Goal: Task Accomplishment & Management: Manage account settings

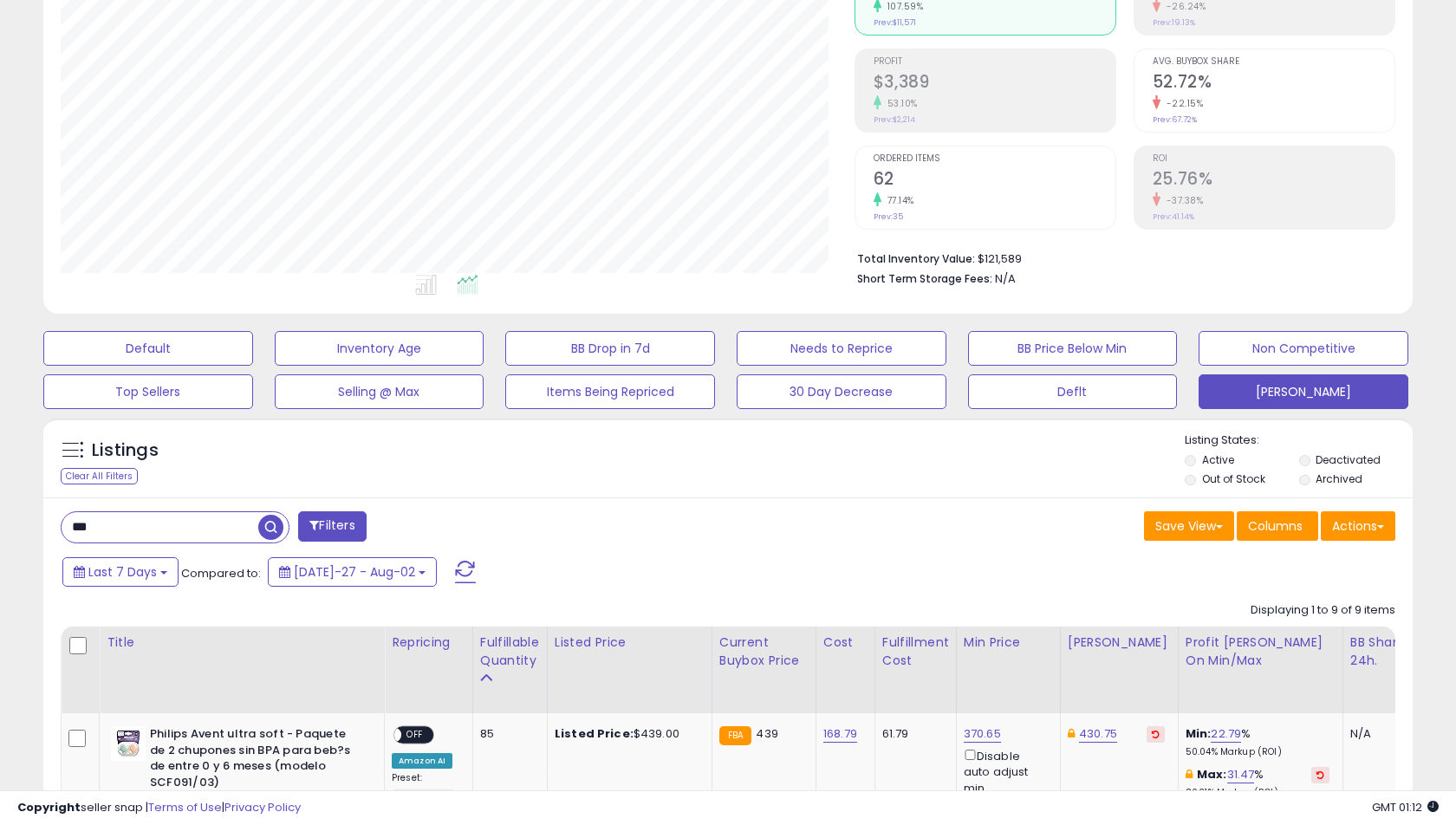
scroll to position [293, 0]
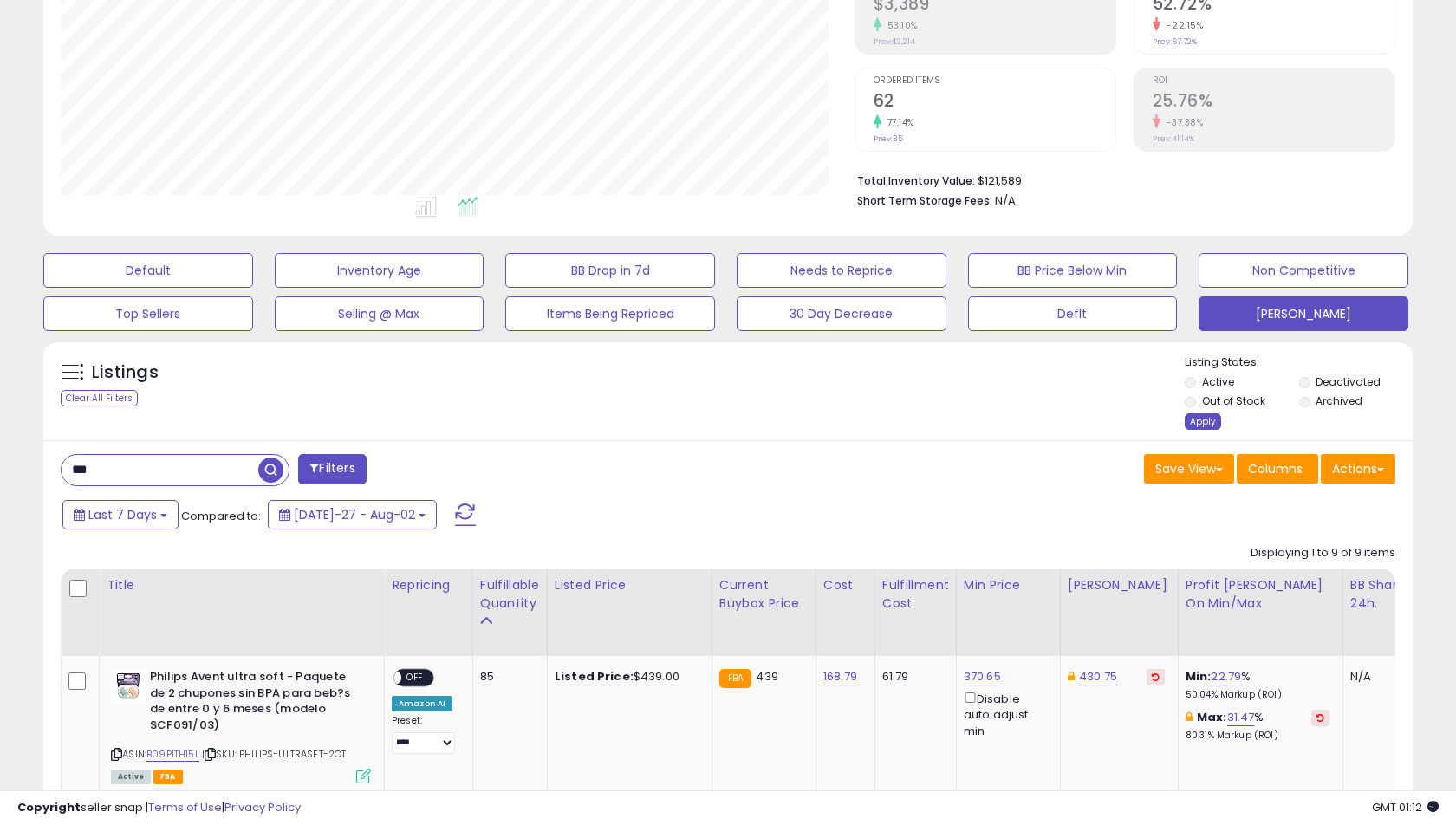
click at [1199, 424] on div "Apply" at bounding box center [1203, 421] width 37 height 17
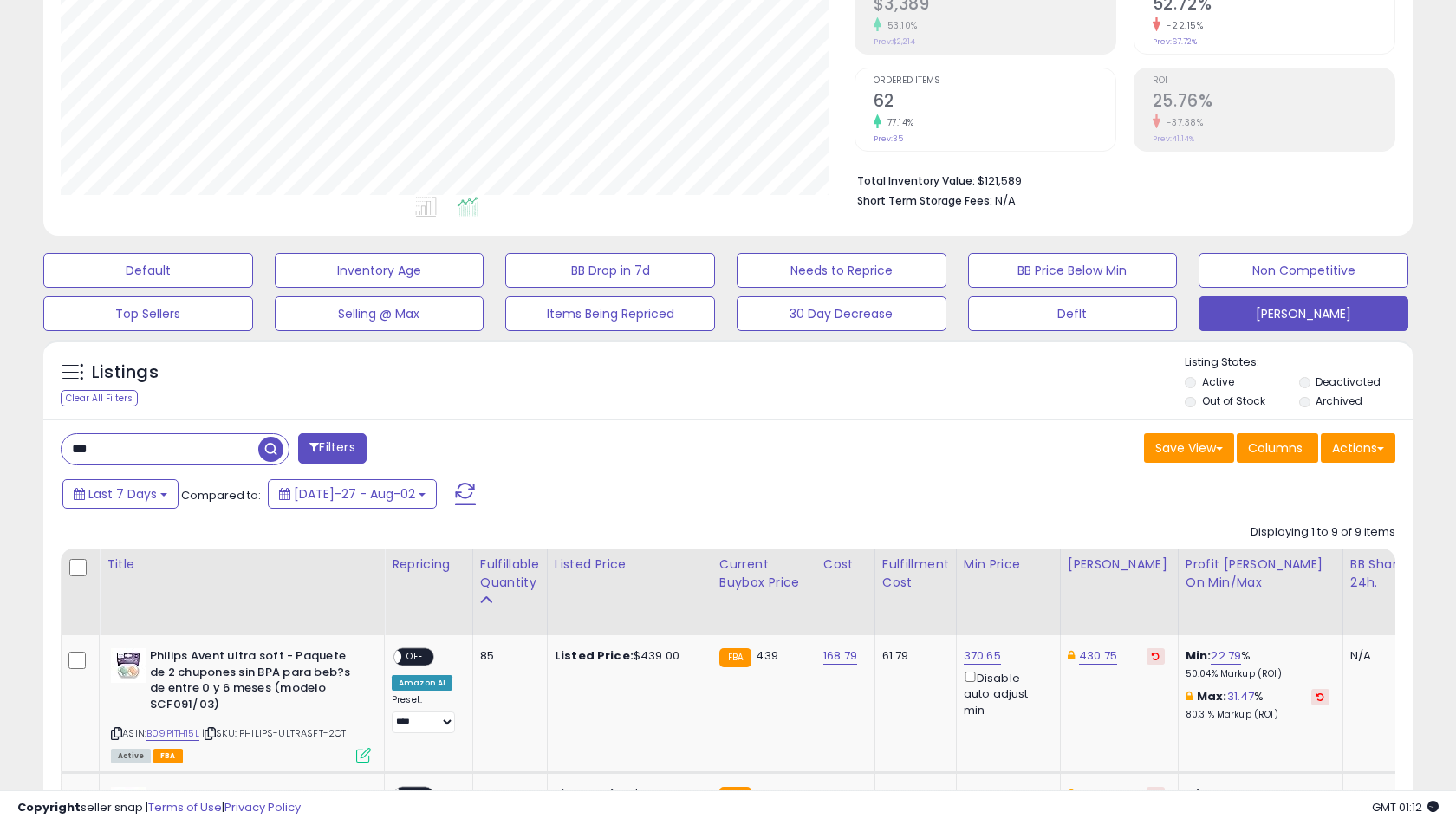
scroll to position [356, 793]
click at [194, 450] on input "***" at bounding box center [168, 449] width 215 height 31
click at [194, 450] on input "***" at bounding box center [225, 449] width 328 height 31
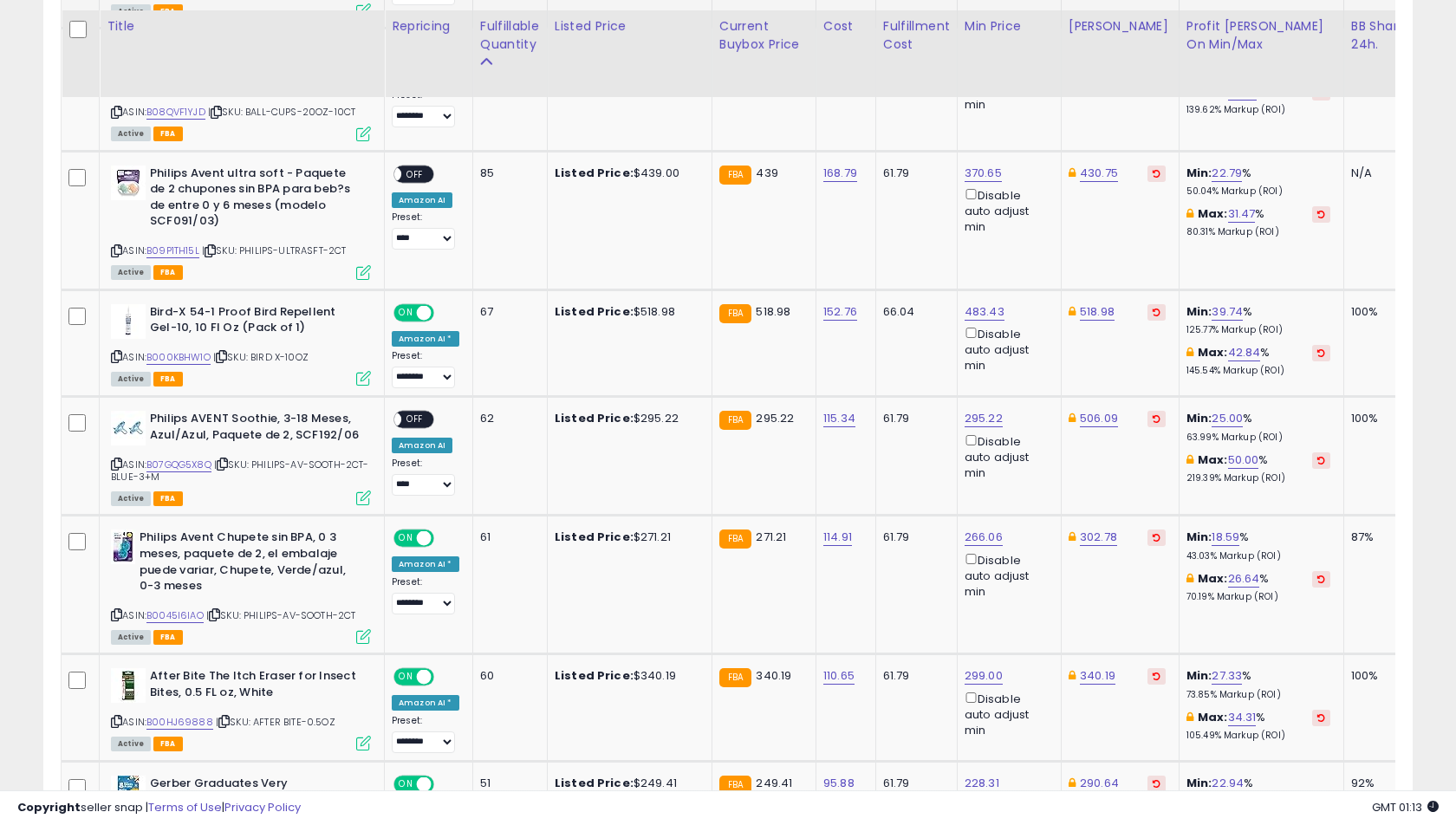
scroll to position [1032, 0]
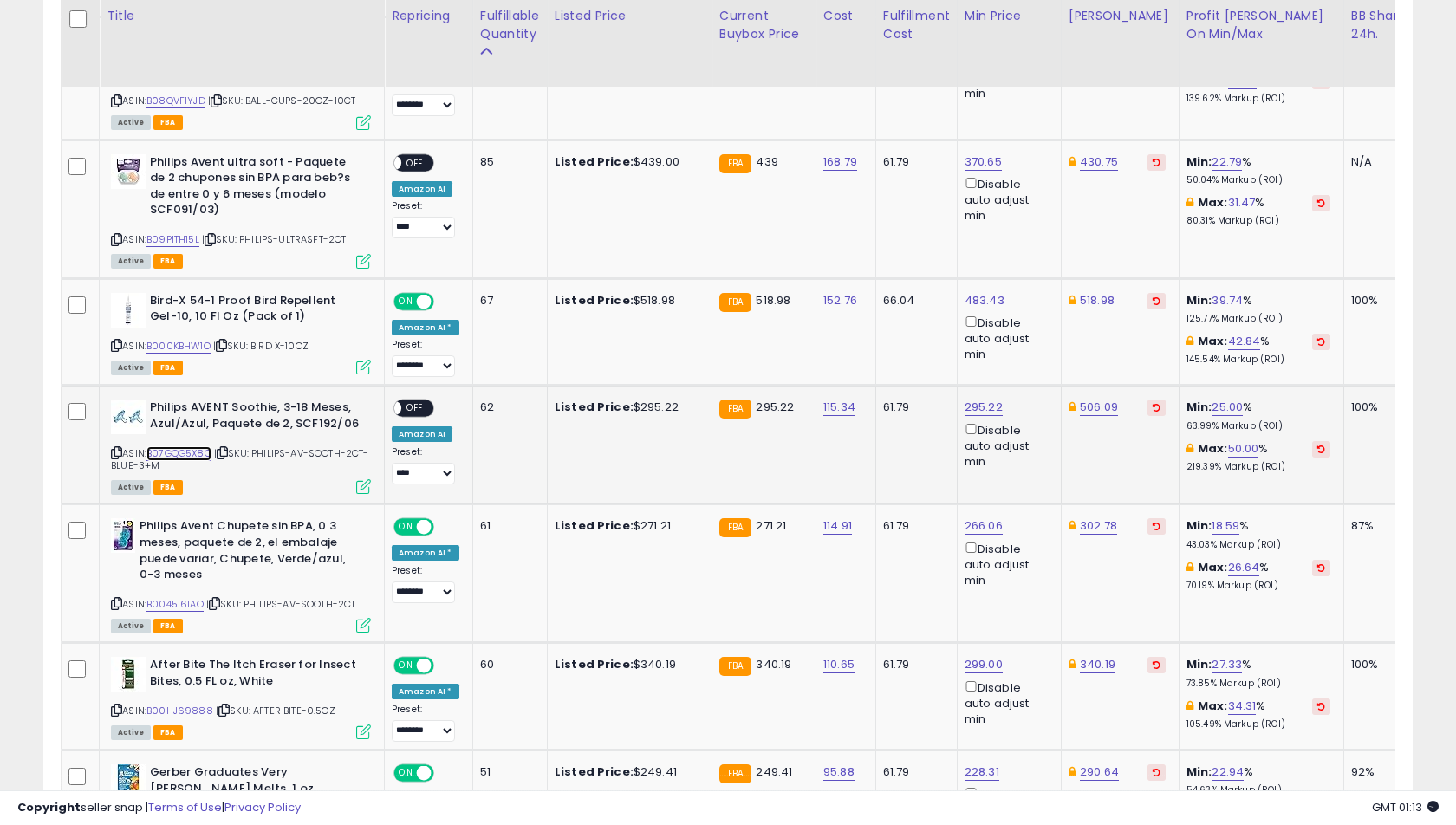
click at [191, 450] on link "B07GQG5X8Q" at bounding box center [179, 453] width 65 height 15
click at [228, 450] on icon at bounding box center [222, 452] width 11 height 10
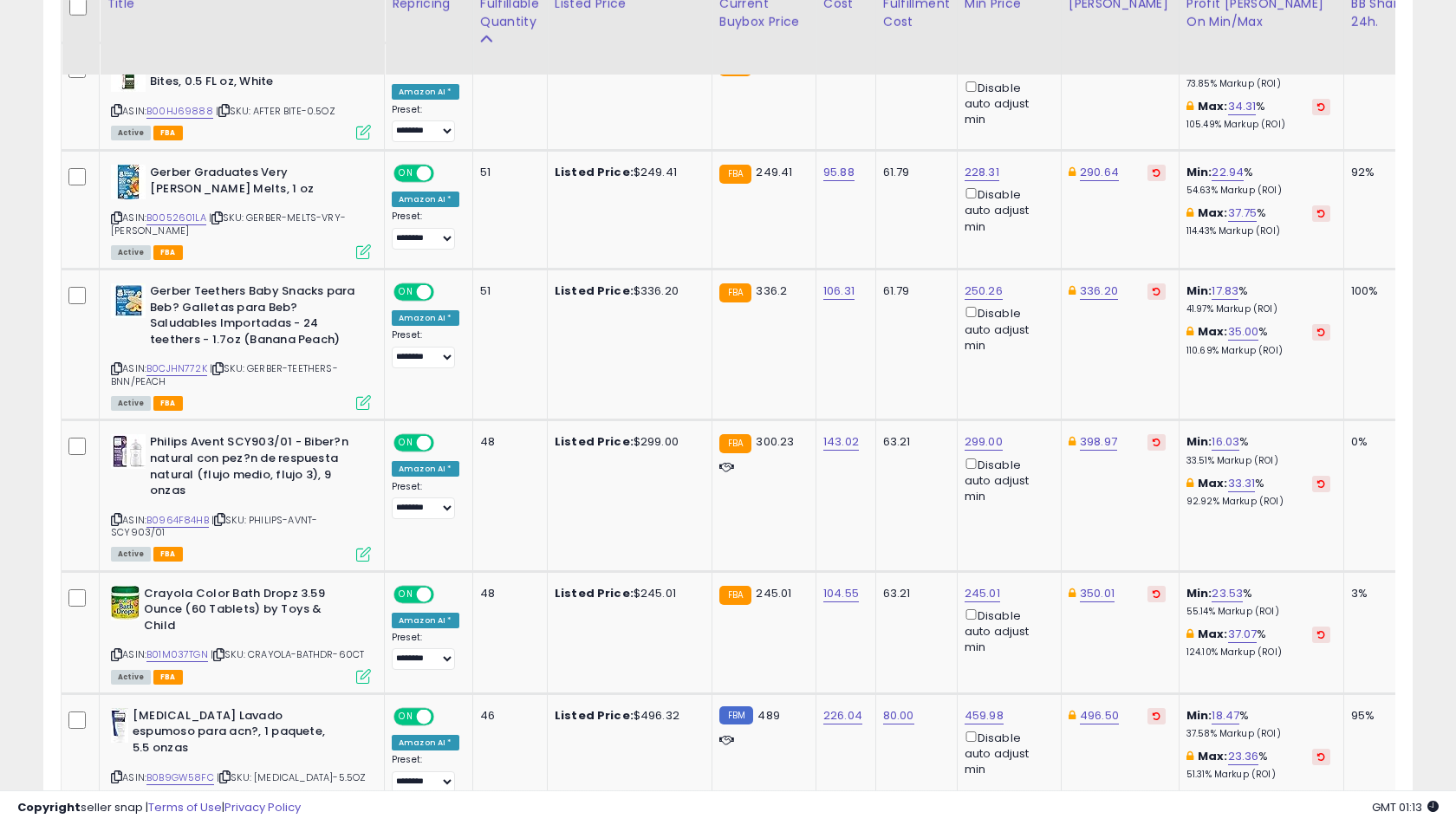
scroll to position [1646, 0]
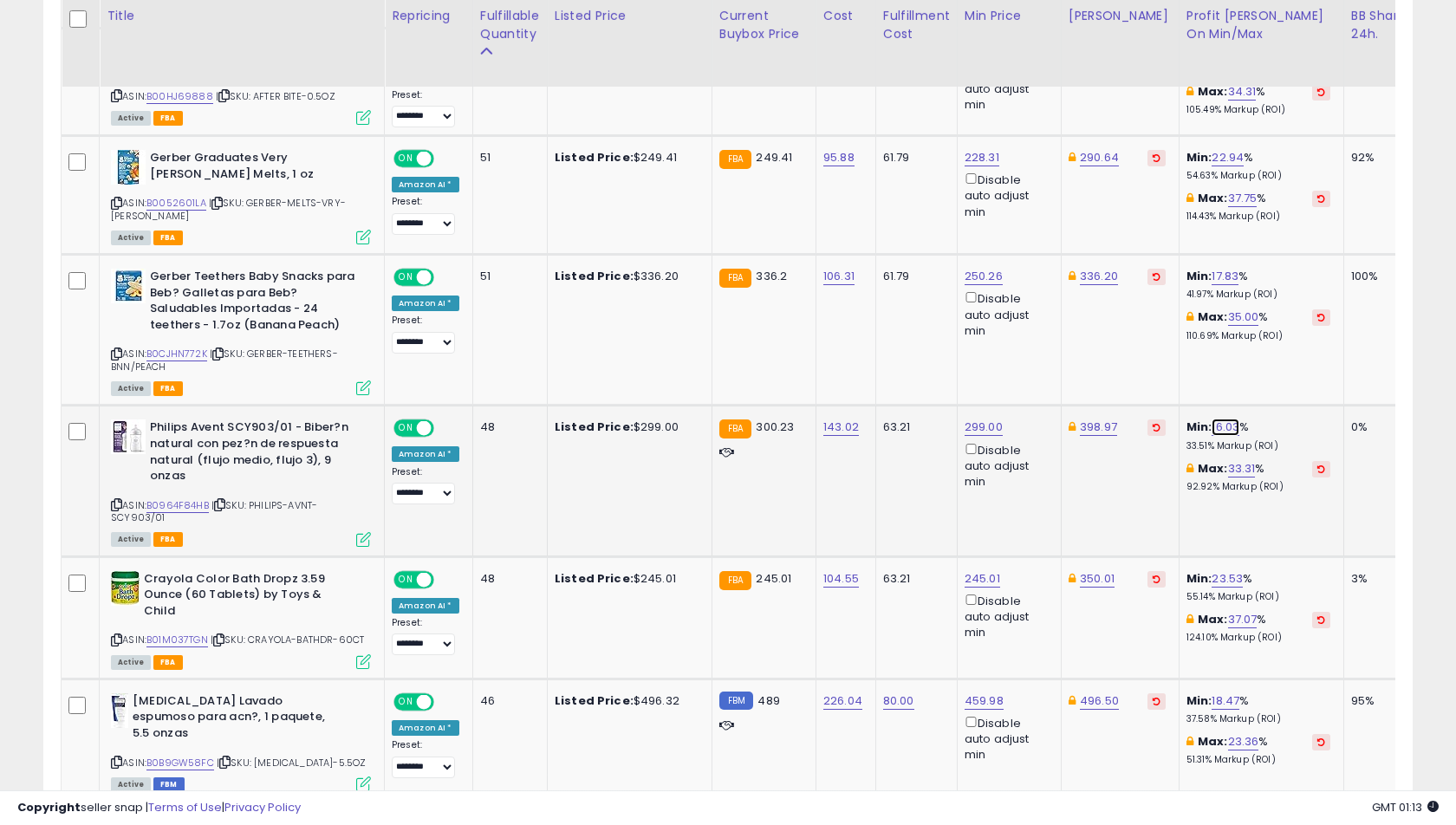
click at [1212, 427] on link "16.03" at bounding box center [1226, 427] width 28 height 18
type input "**"
click button "submit" at bounding box center [1263, 365] width 30 height 26
click at [1212, 423] on link "10.00" at bounding box center [1226, 427] width 28 height 18
type input "*"
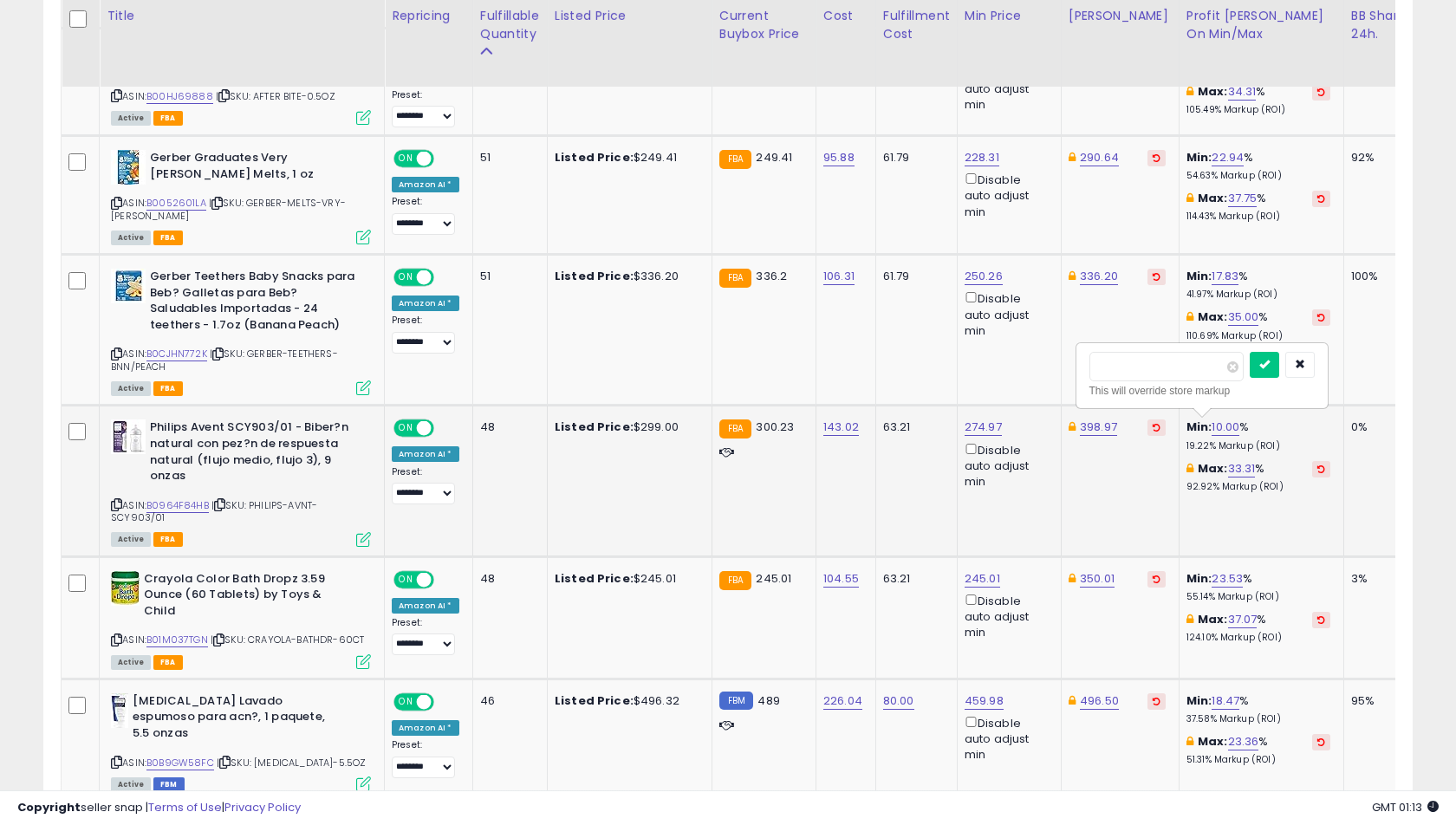
click button "submit" at bounding box center [1264, 365] width 30 height 26
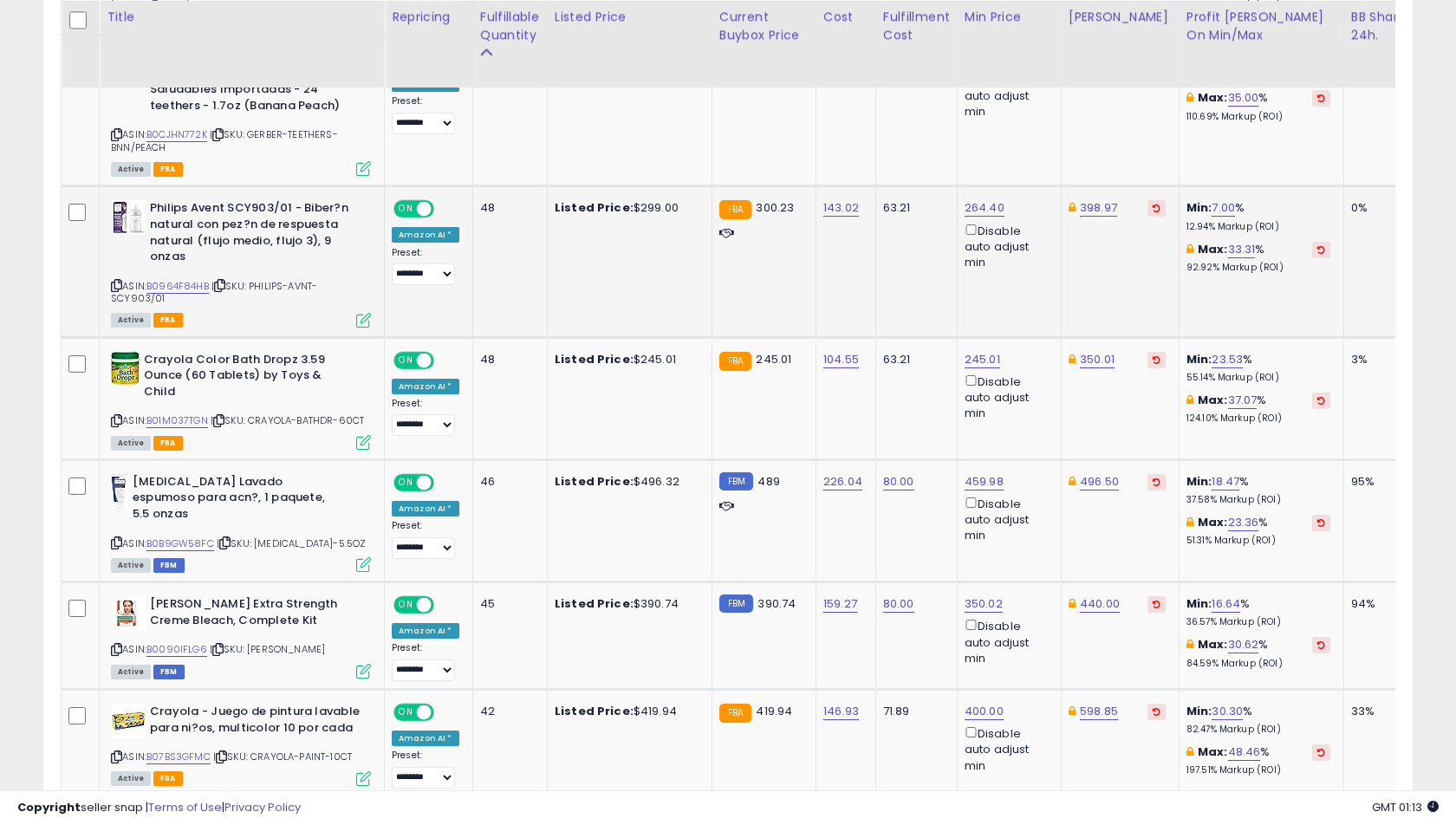
scroll to position [1865, 0]
click at [1212, 351] on link "23.53" at bounding box center [1227, 359] width 32 height 18
type input "******"
click button "submit" at bounding box center [1265, 295] width 30 height 26
click at [1212, 350] on link "23.52" at bounding box center [1227, 359] width 32 height 18
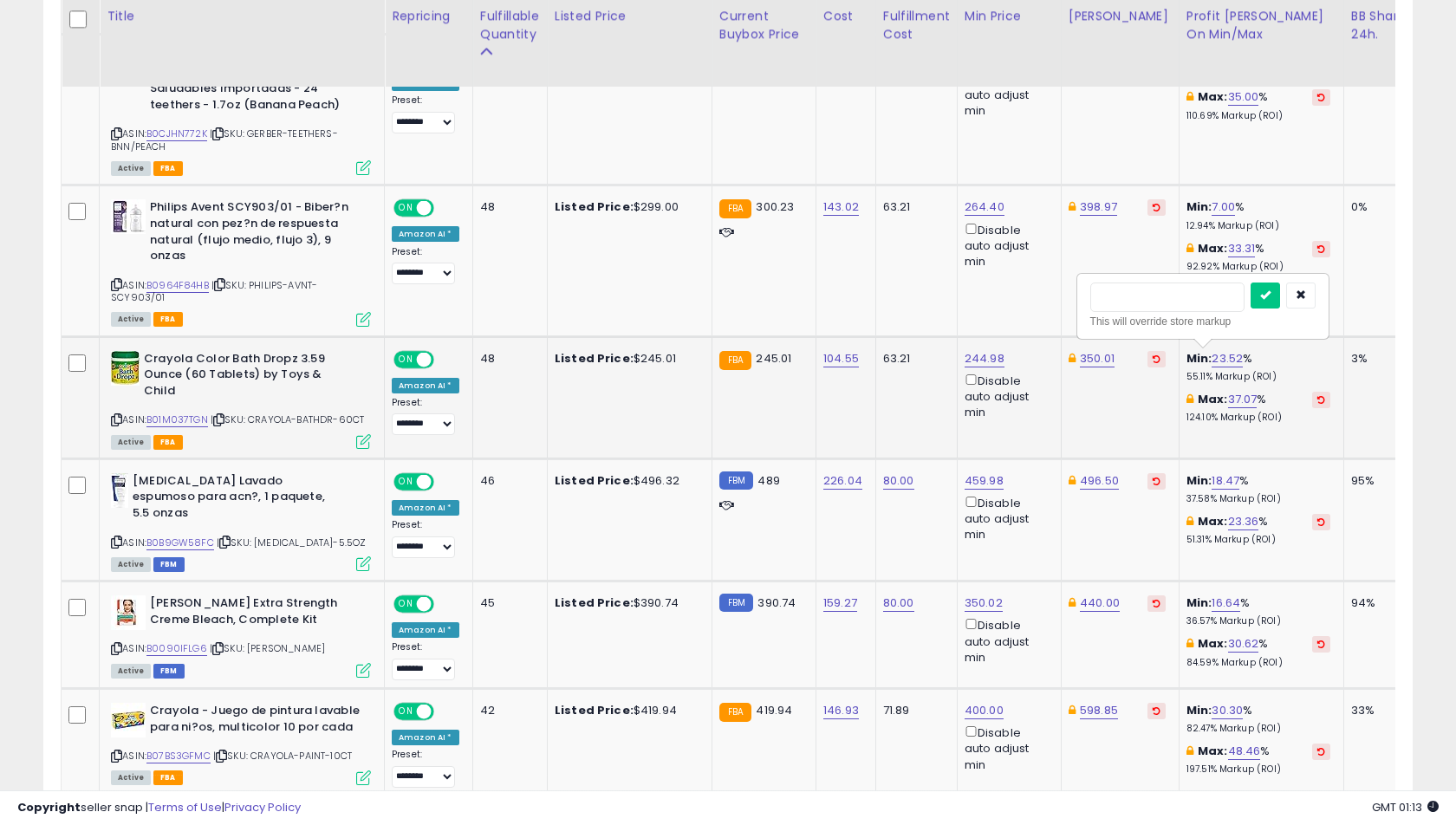
type input "**"
click button "submit" at bounding box center [1265, 295] width 30 height 26
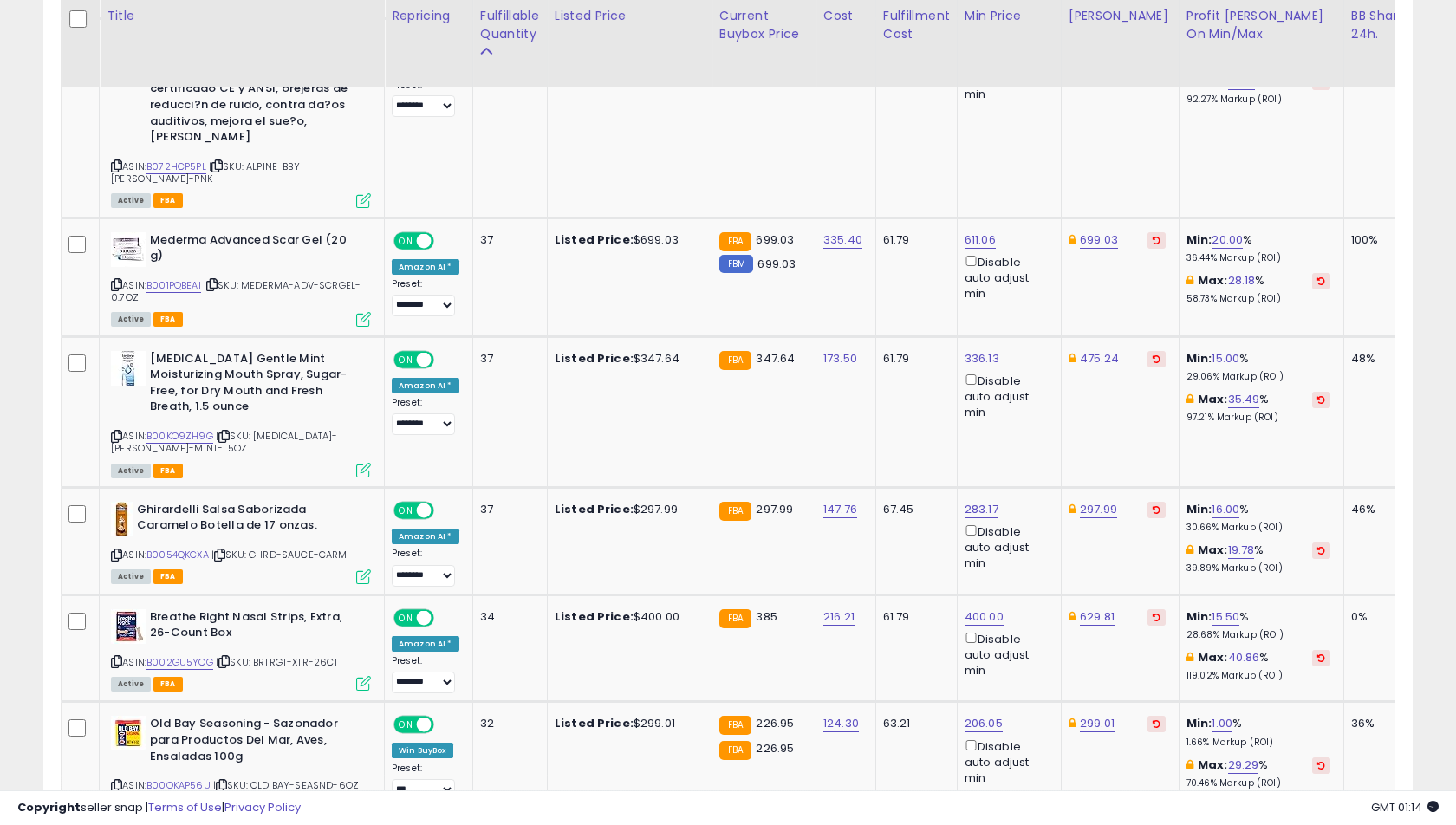
scroll to position [2639, 0]
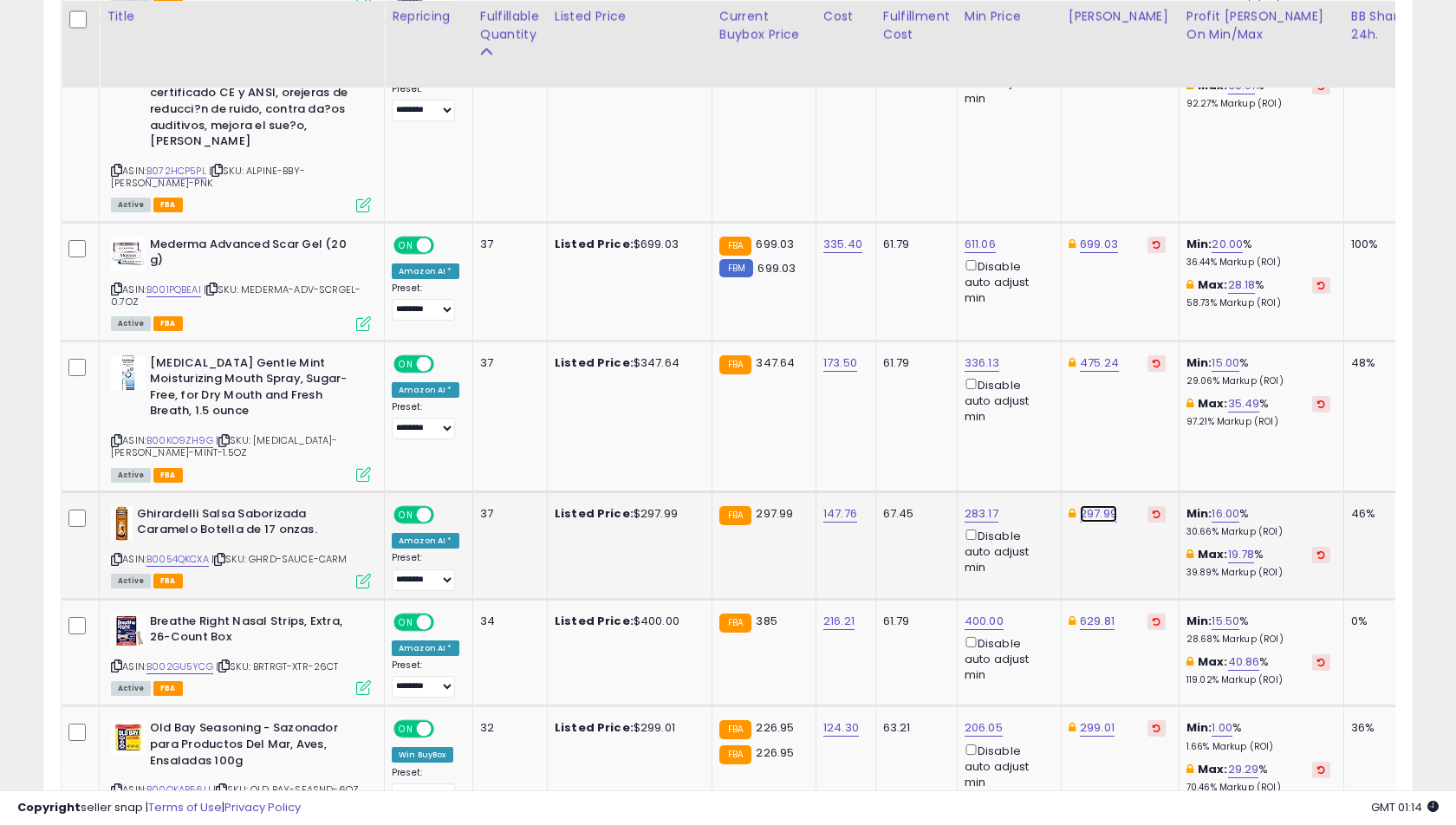
type input "***"
click button "submit" at bounding box center [1149, 371] width 30 height 26
click at [168, 659] on link "B002GU5YCG" at bounding box center [180, 666] width 67 height 15
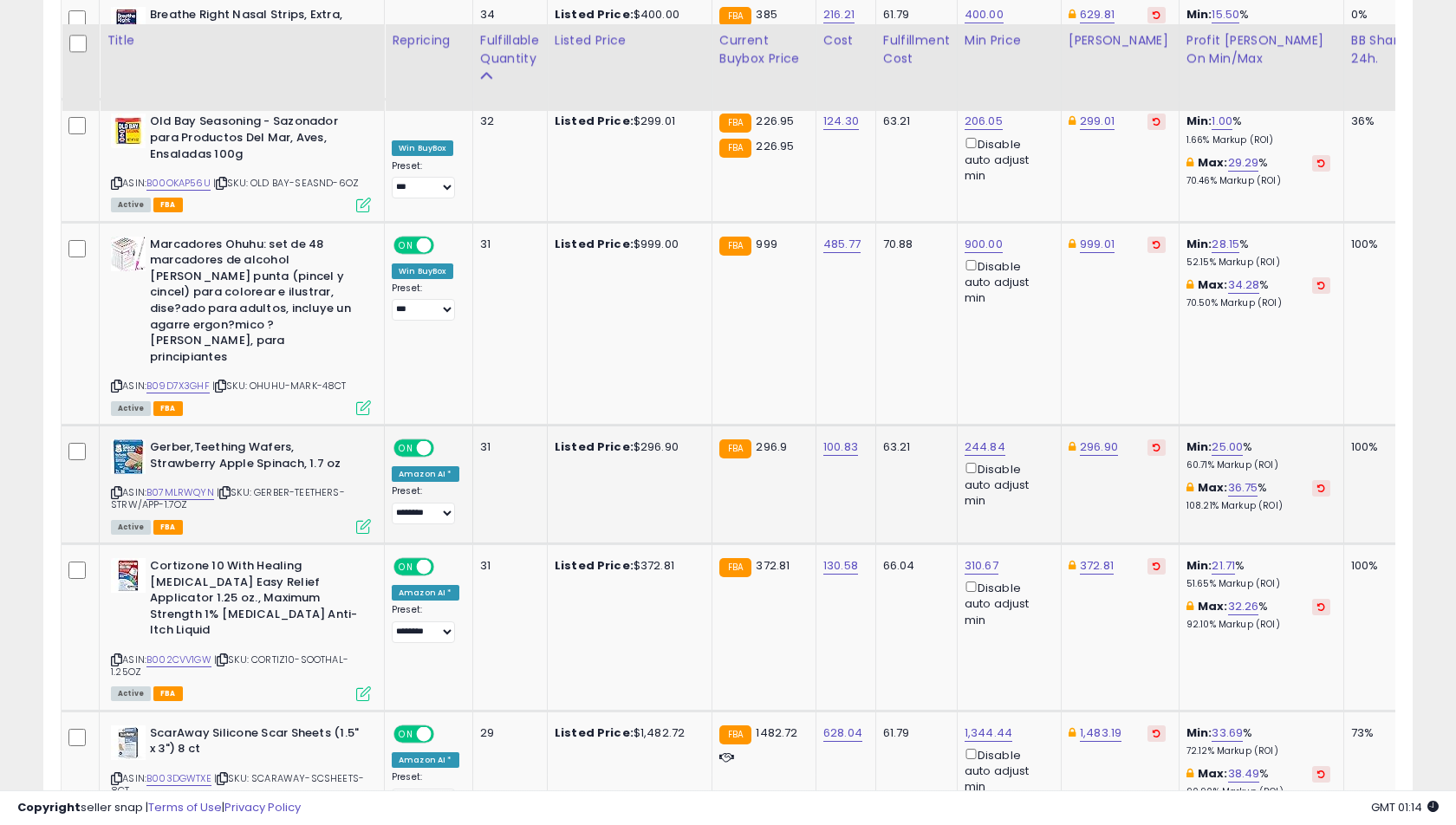
scroll to position [3405, 0]
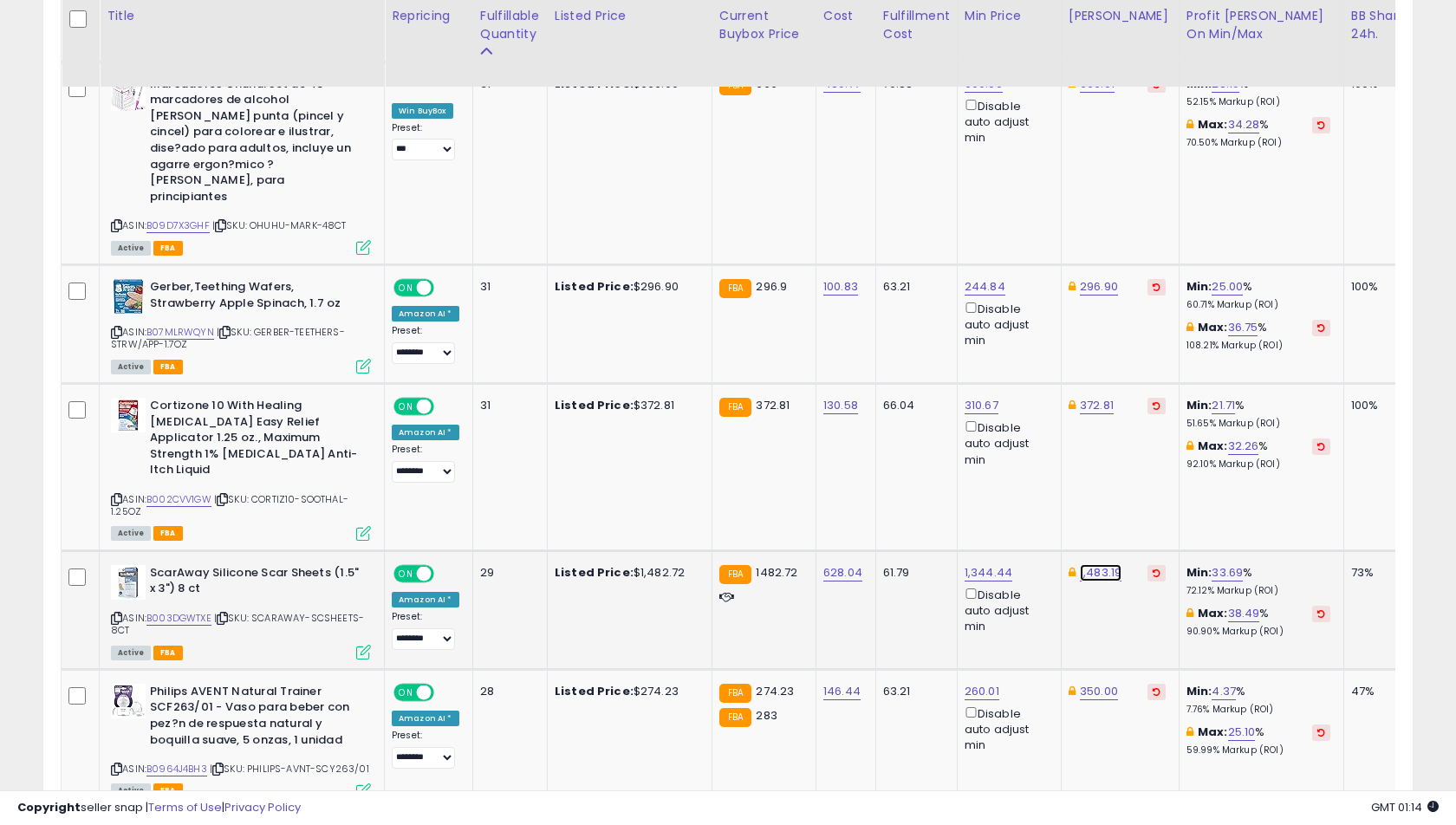
type input "****"
click button "submit" at bounding box center [1151, 379] width 30 height 26
click at [174, 761] on link "B0964J4BH3" at bounding box center [176, 768] width 60 height 15
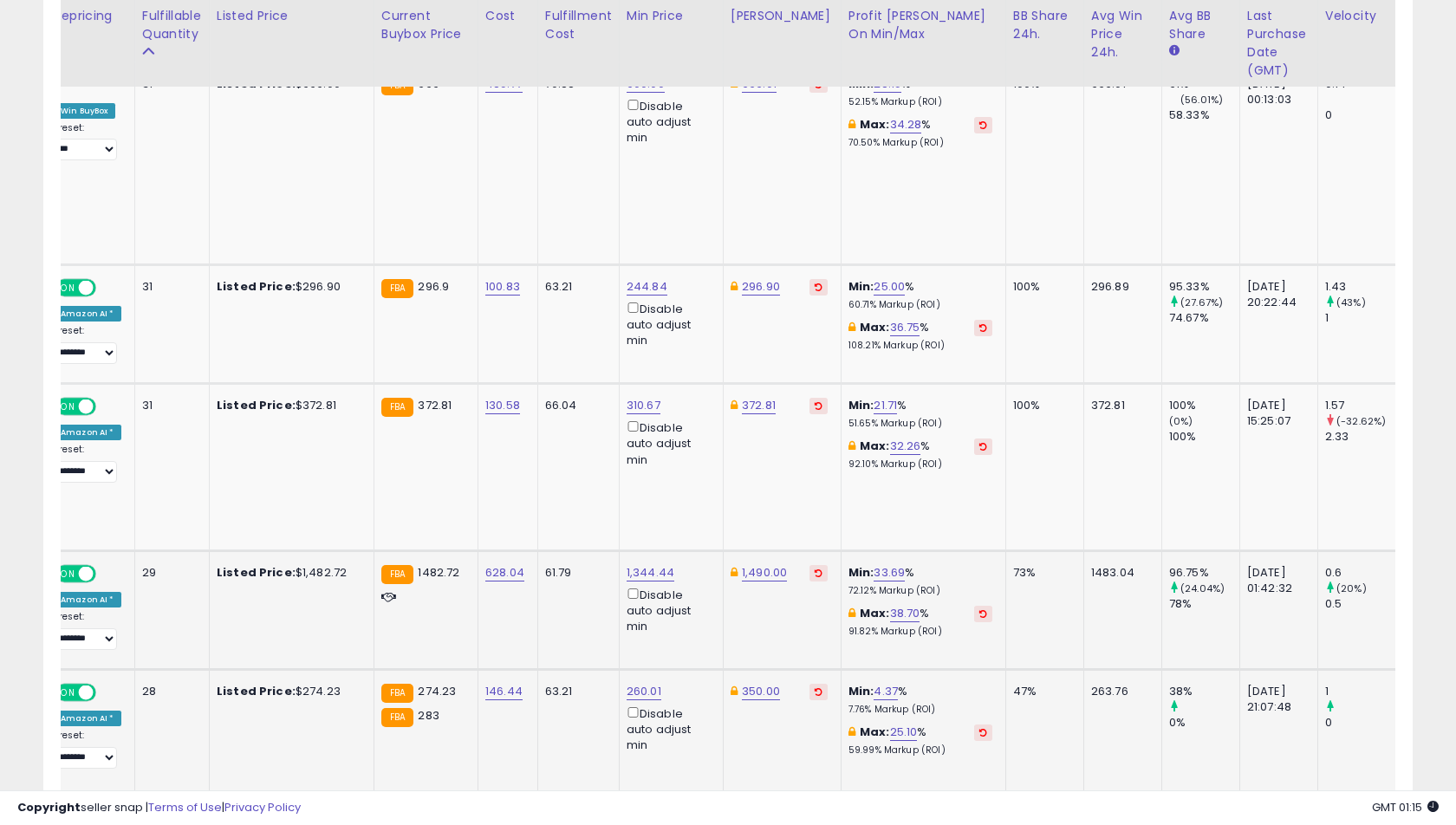
scroll to position [0, 0]
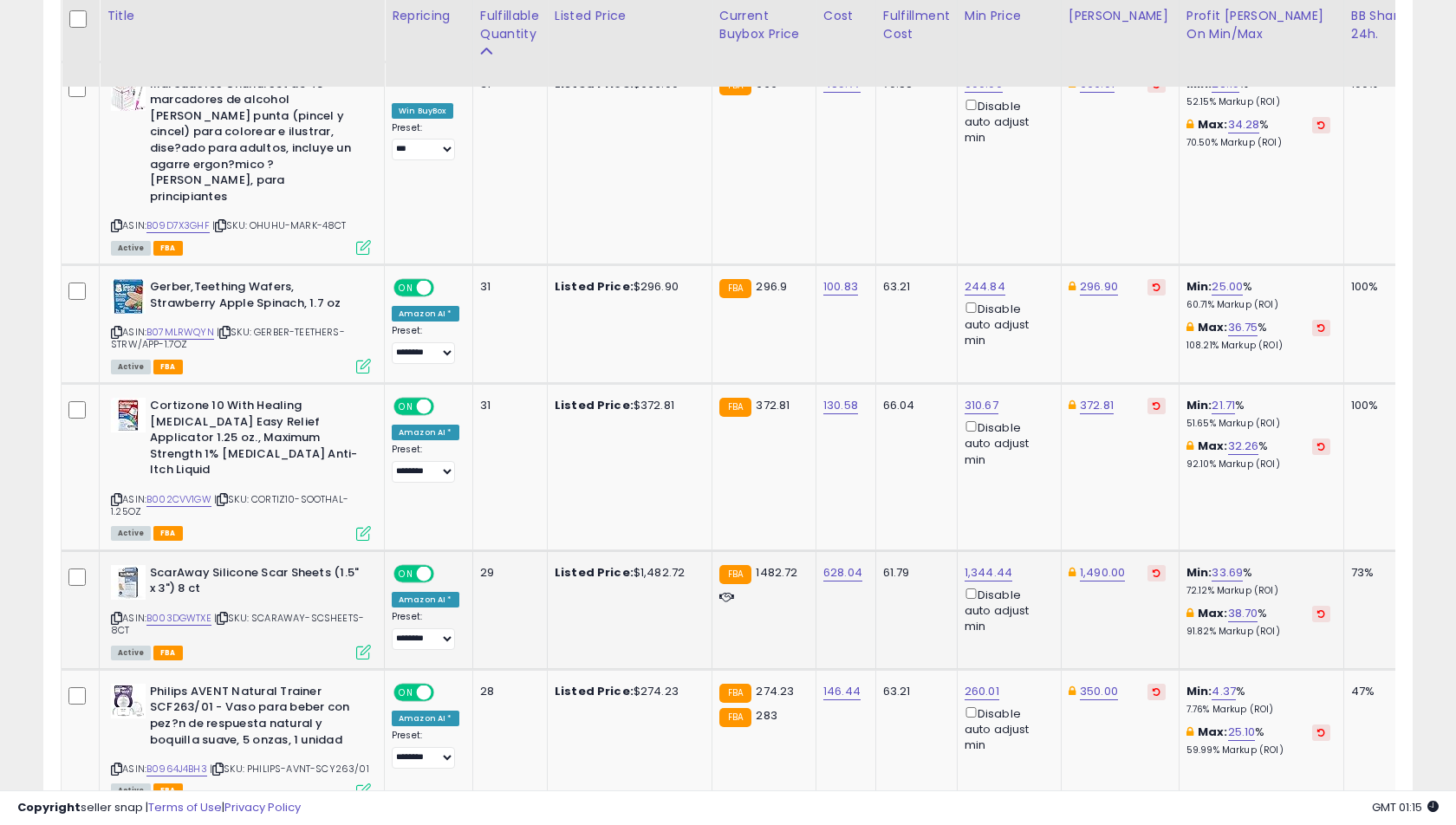
click at [1215, 824] on link "2" at bounding box center [1231, 842] width 32 height 30
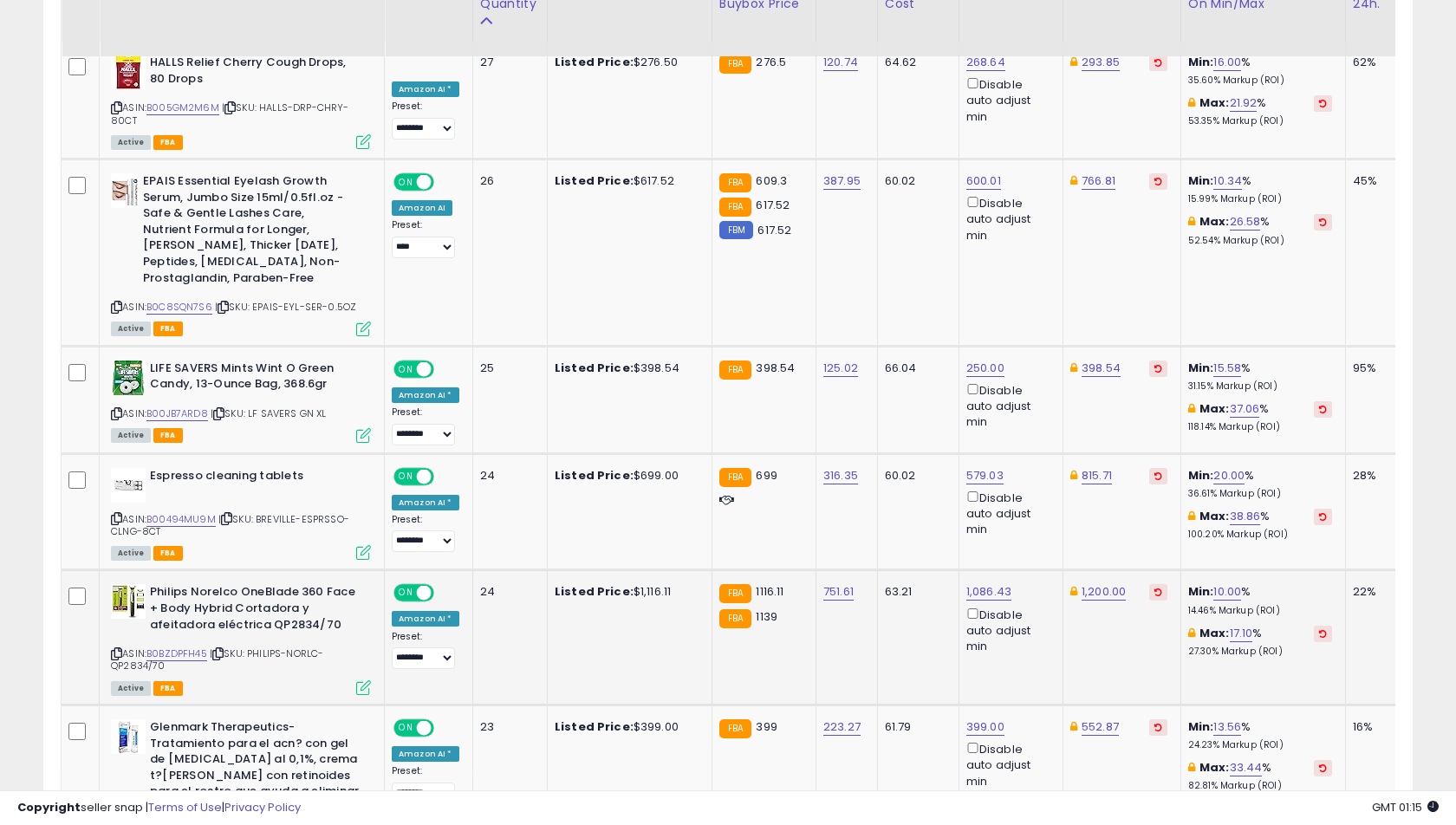
scroll to position [889, 0]
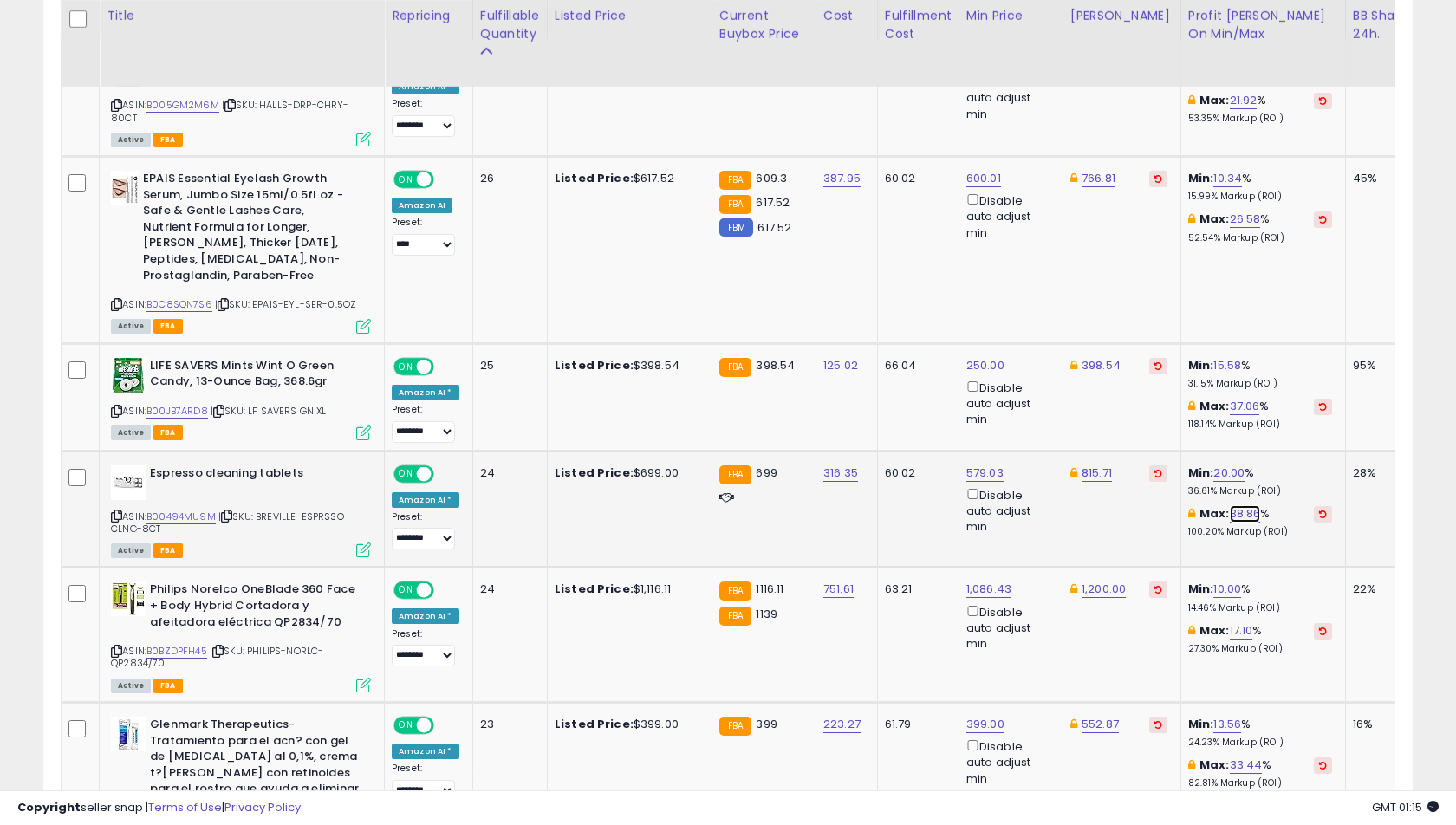
click at [1230, 505] on link "38.86" at bounding box center [1246, 514] width 32 height 18
type input "**"
click button "submit" at bounding box center [1281, 437] width 30 height 26
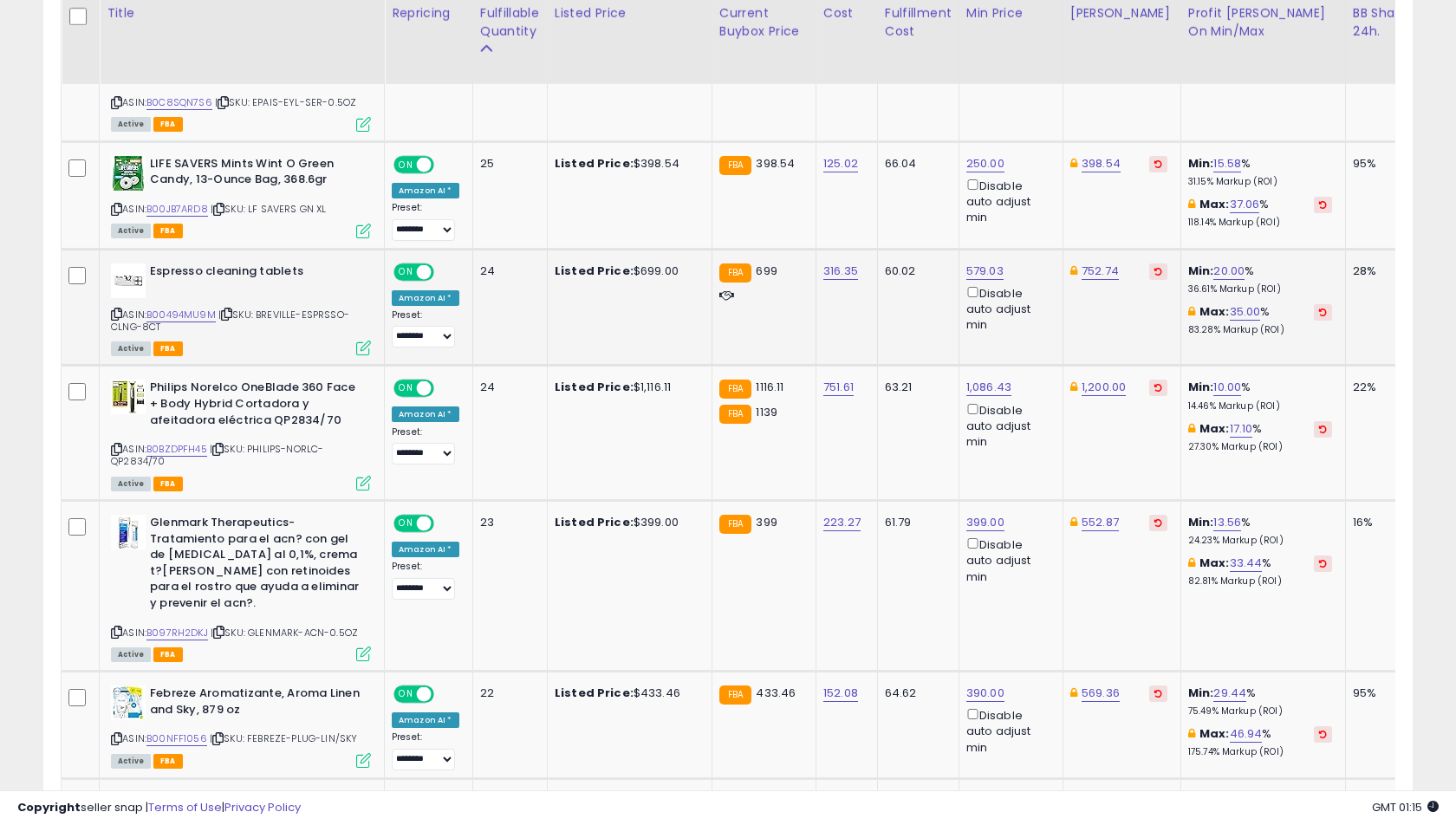
scroll to position [1100, 0]
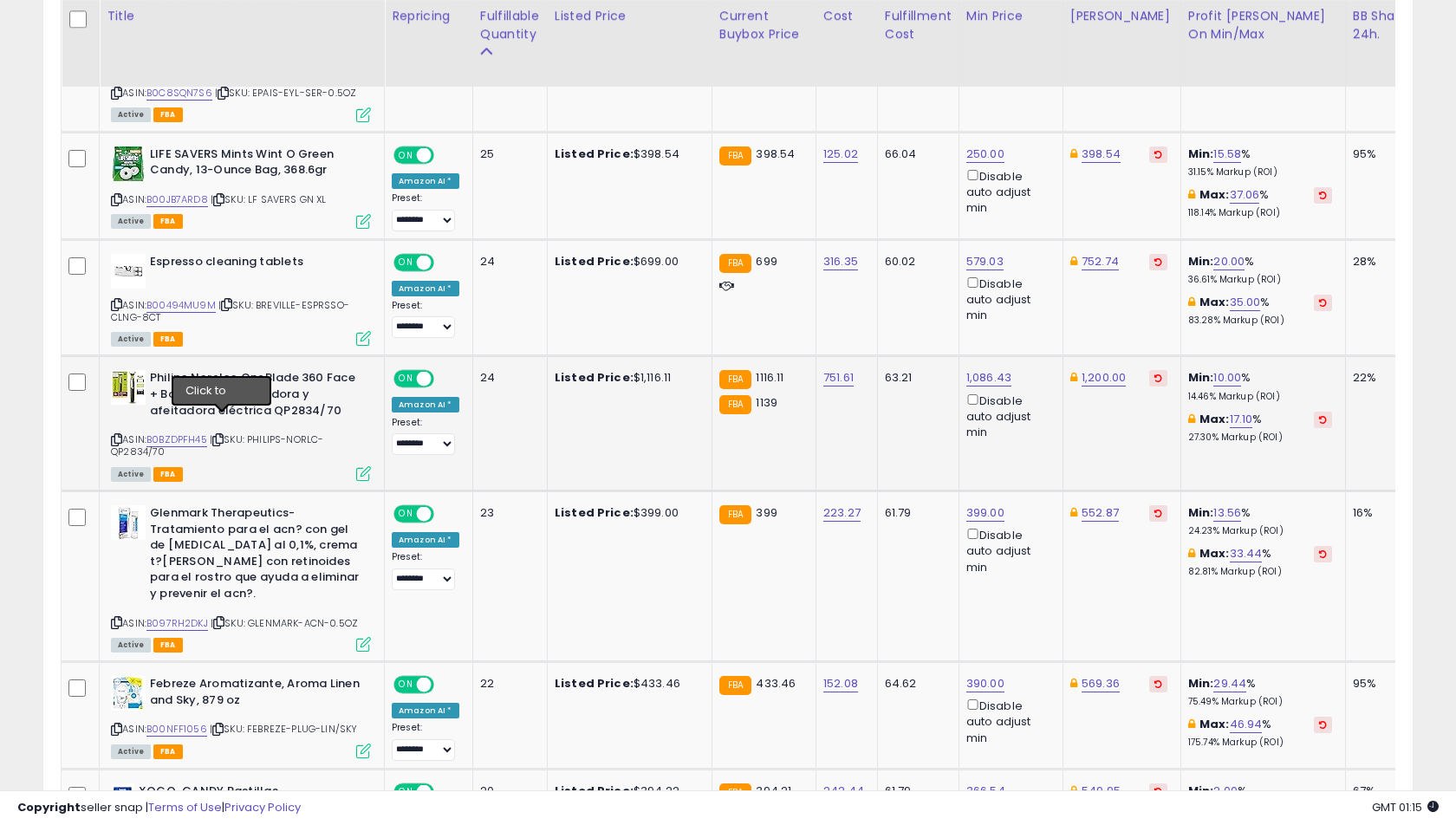
click at [218, 435] on icon at bounding box center [217, 440] width 11 height 10
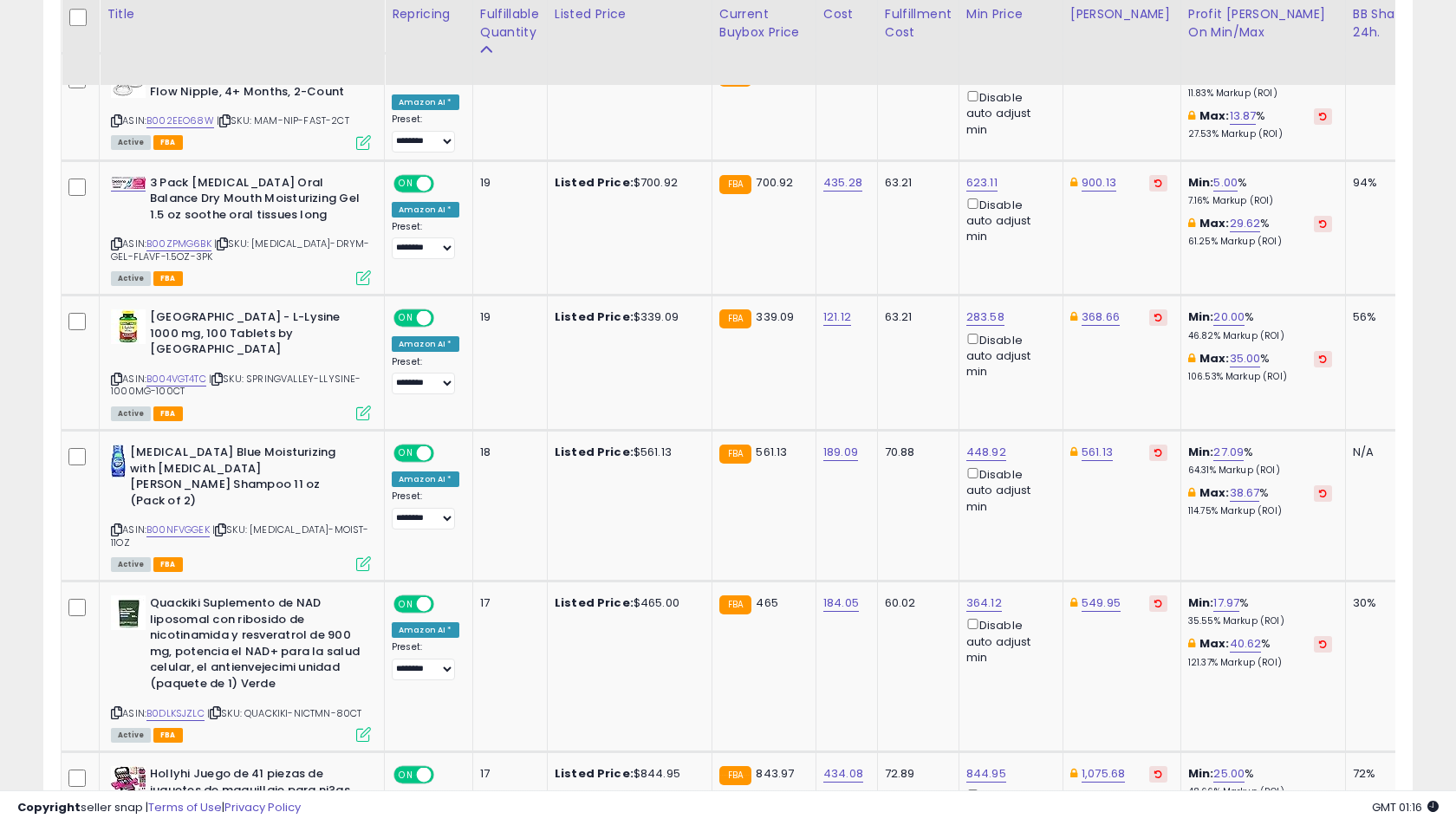
scroll to position [2115, 0]
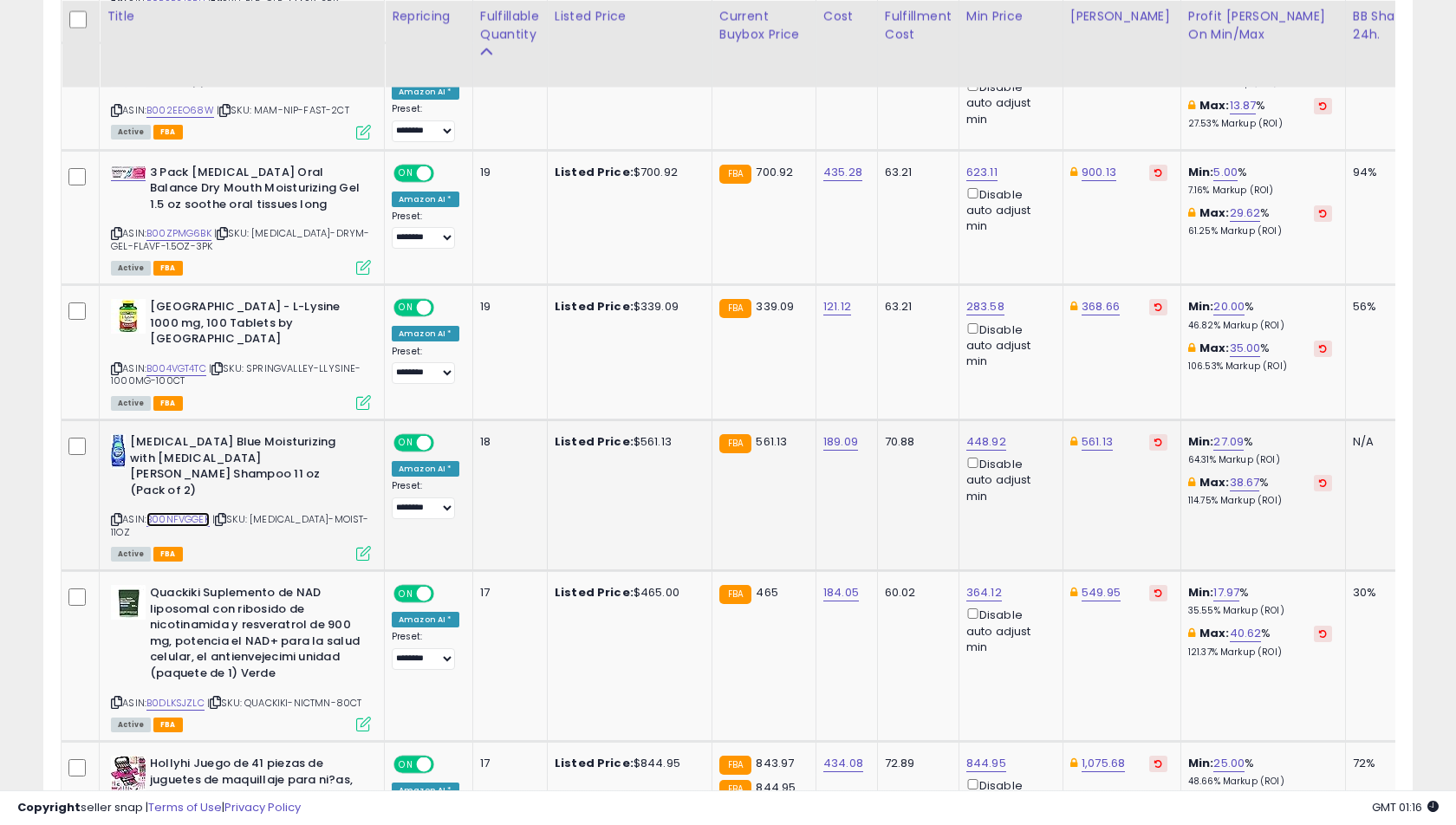
click at [192, 512] on link "B00NFVGGEK" at bounding box center [178, 519] width 63 height 15
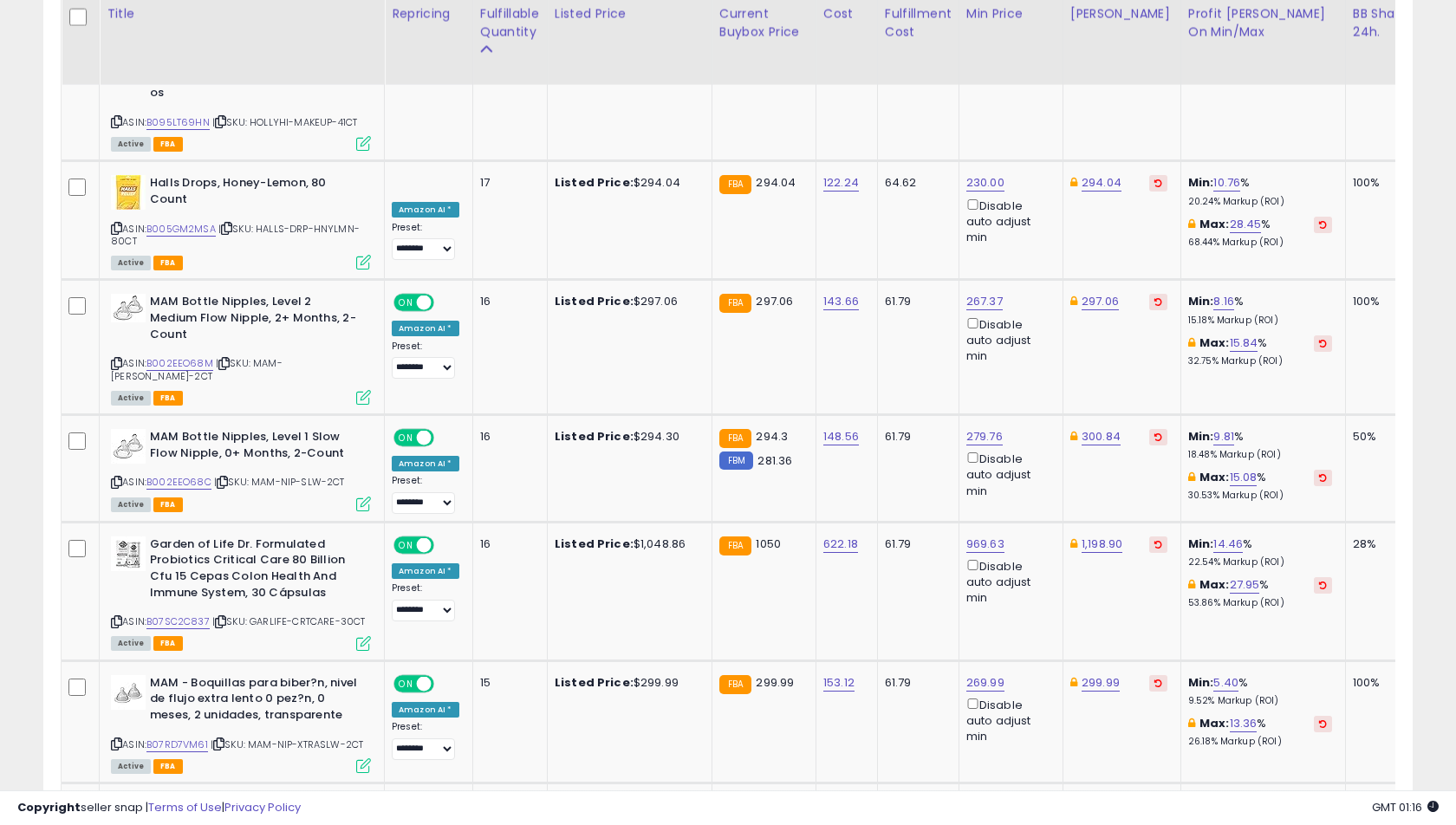
scroll to position [2900, 0]
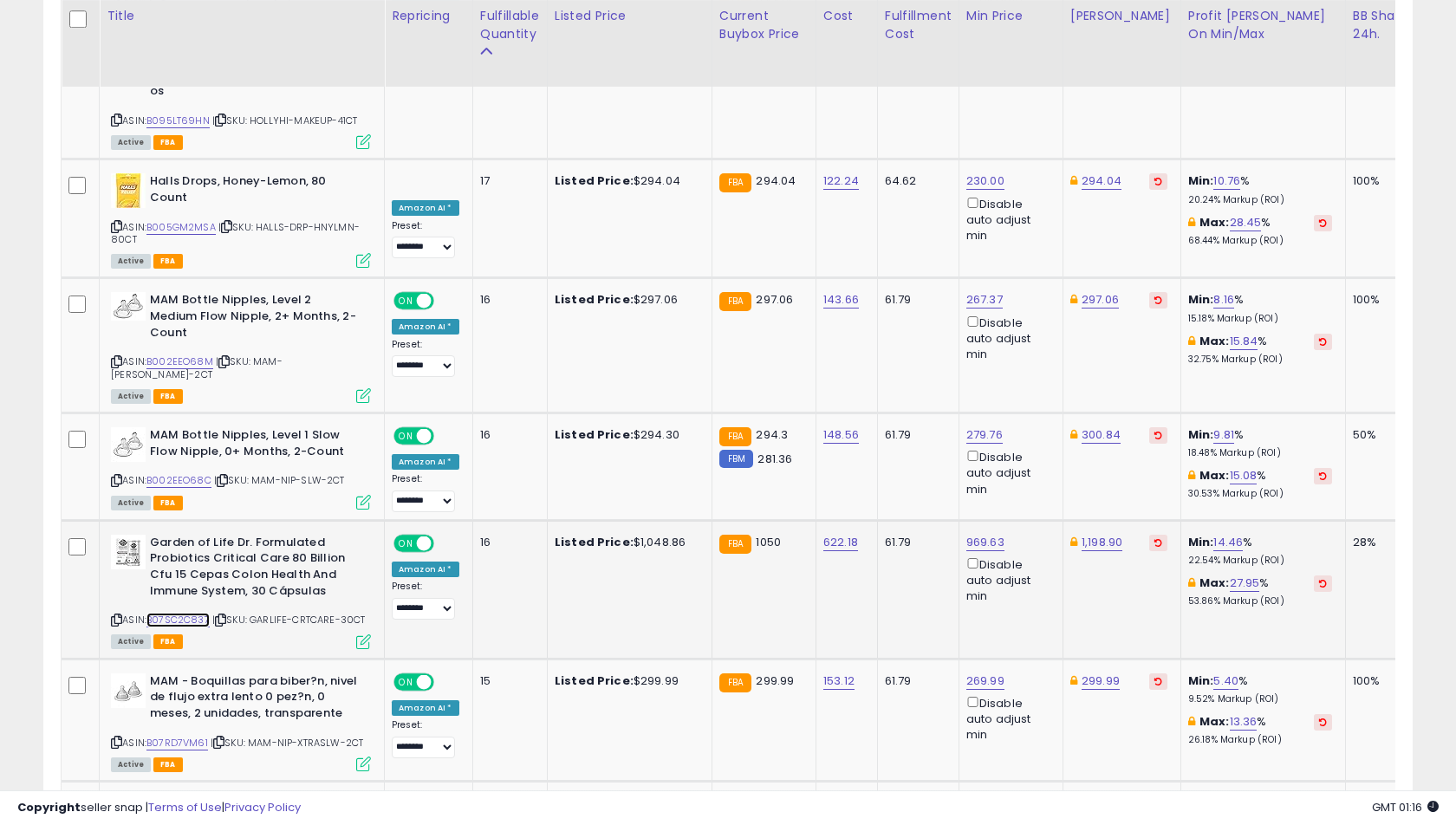
click at [203, 612] on link "B07SC2C837" at bounding box center [178, 619] width 63 height 15
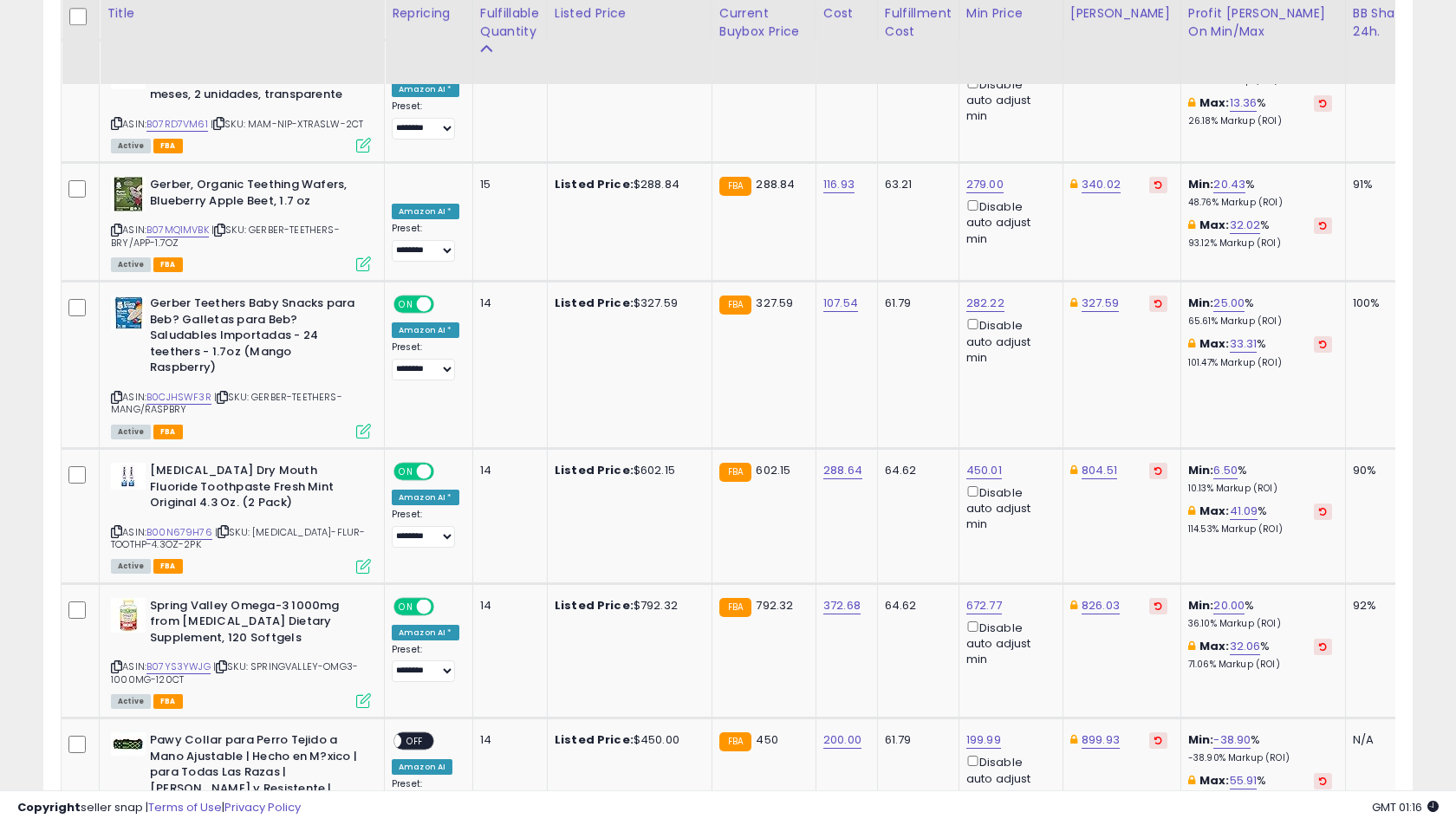
scroll to position [3520, 0]
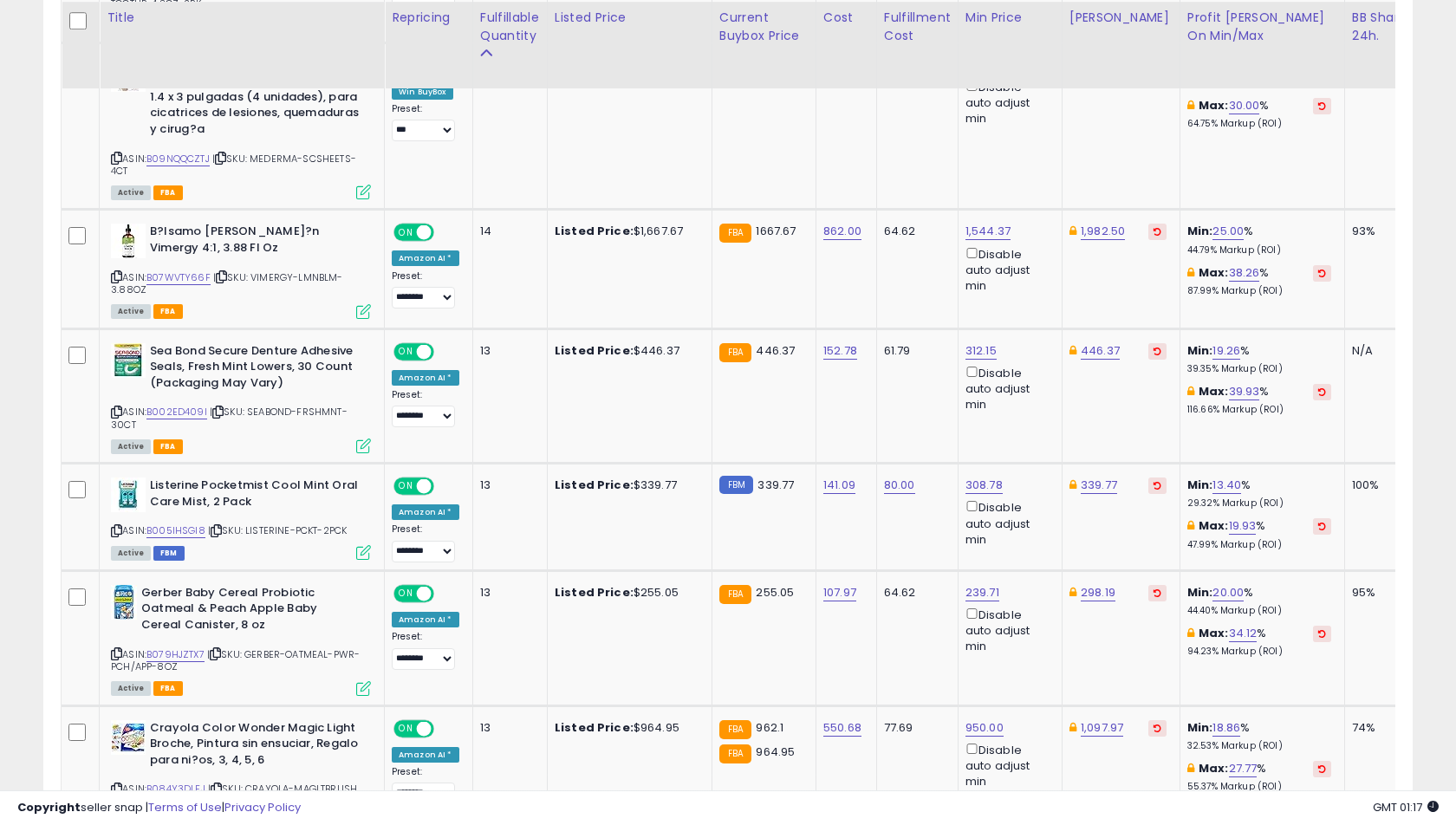
scroll to position [1021, 0]
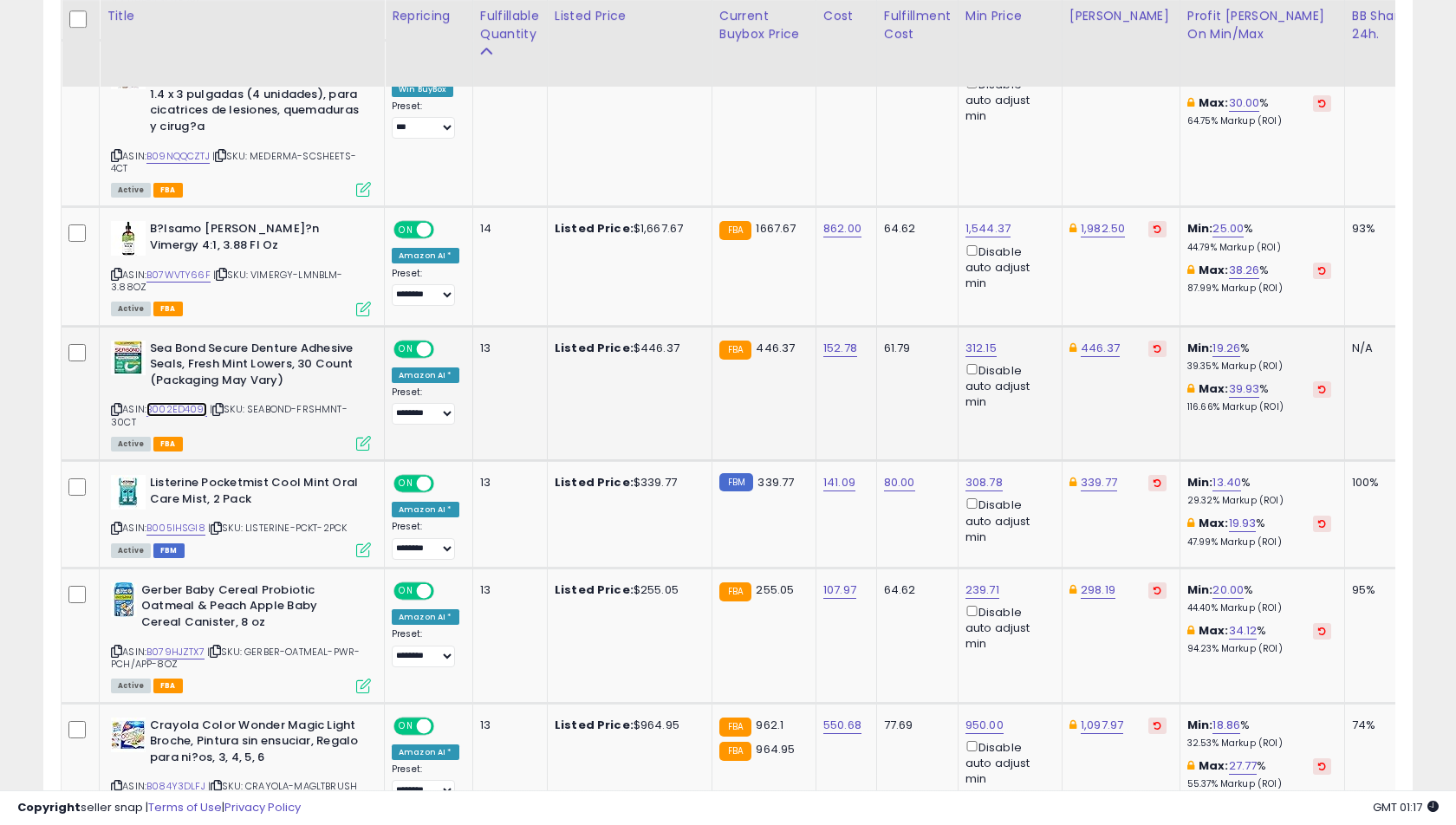
click at [161, 409] on link "B002ED409I" at bounding box center [176, 409] width 60 height 15
click at [219, 407] on icon at bounding box center [217, 409] width 11 height 10
type input "***"
click button "submit" at bounding box center [1149, 288] width 30 height 26
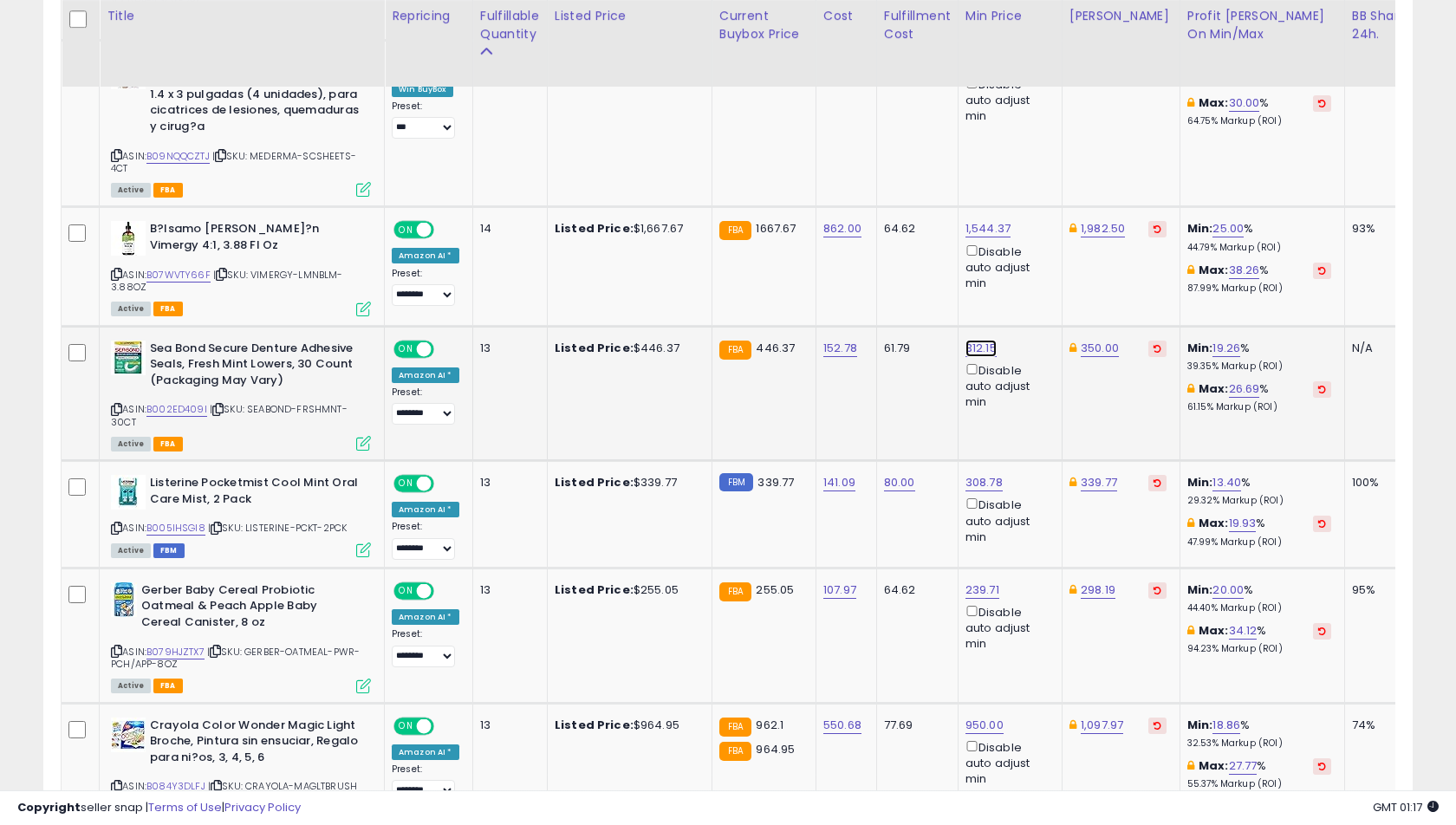
type input "***"
click button "submit" at bounding box center [1030, 288] width 30 height 26
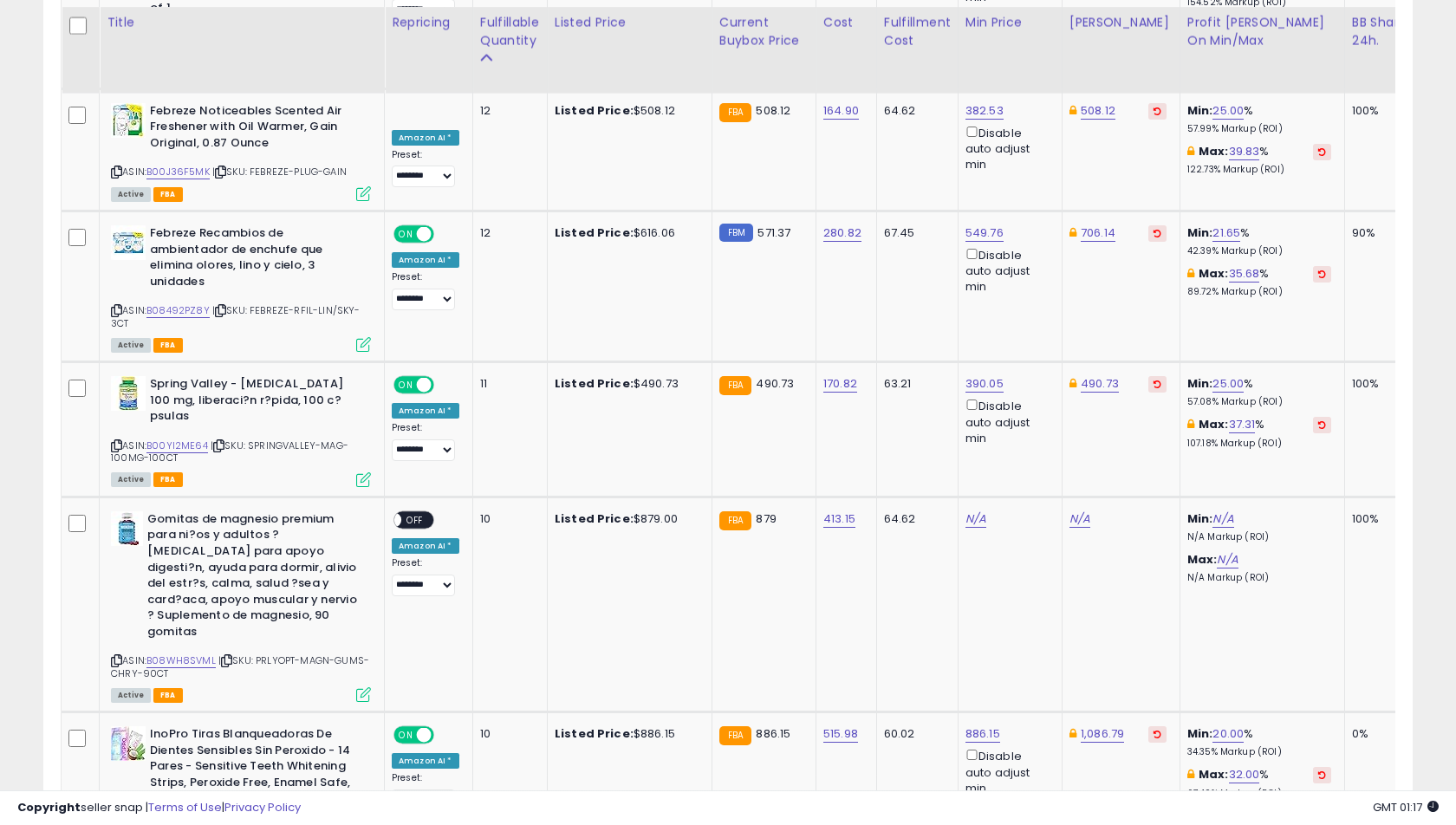
scroll to position [2572, 0]
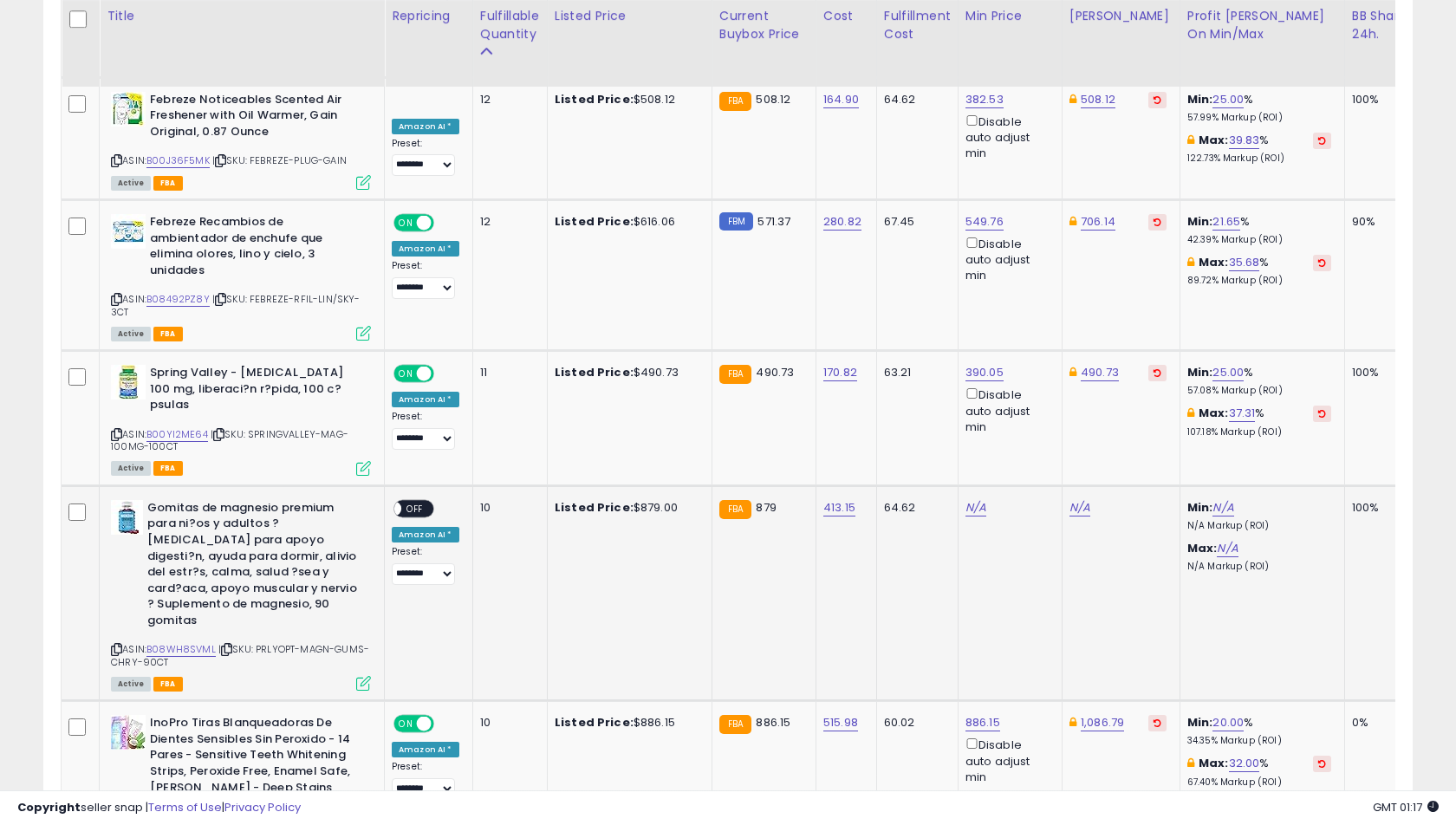
click at [421, 501] on span "OFF" at bounding box center [415, 508] width 28 height 15
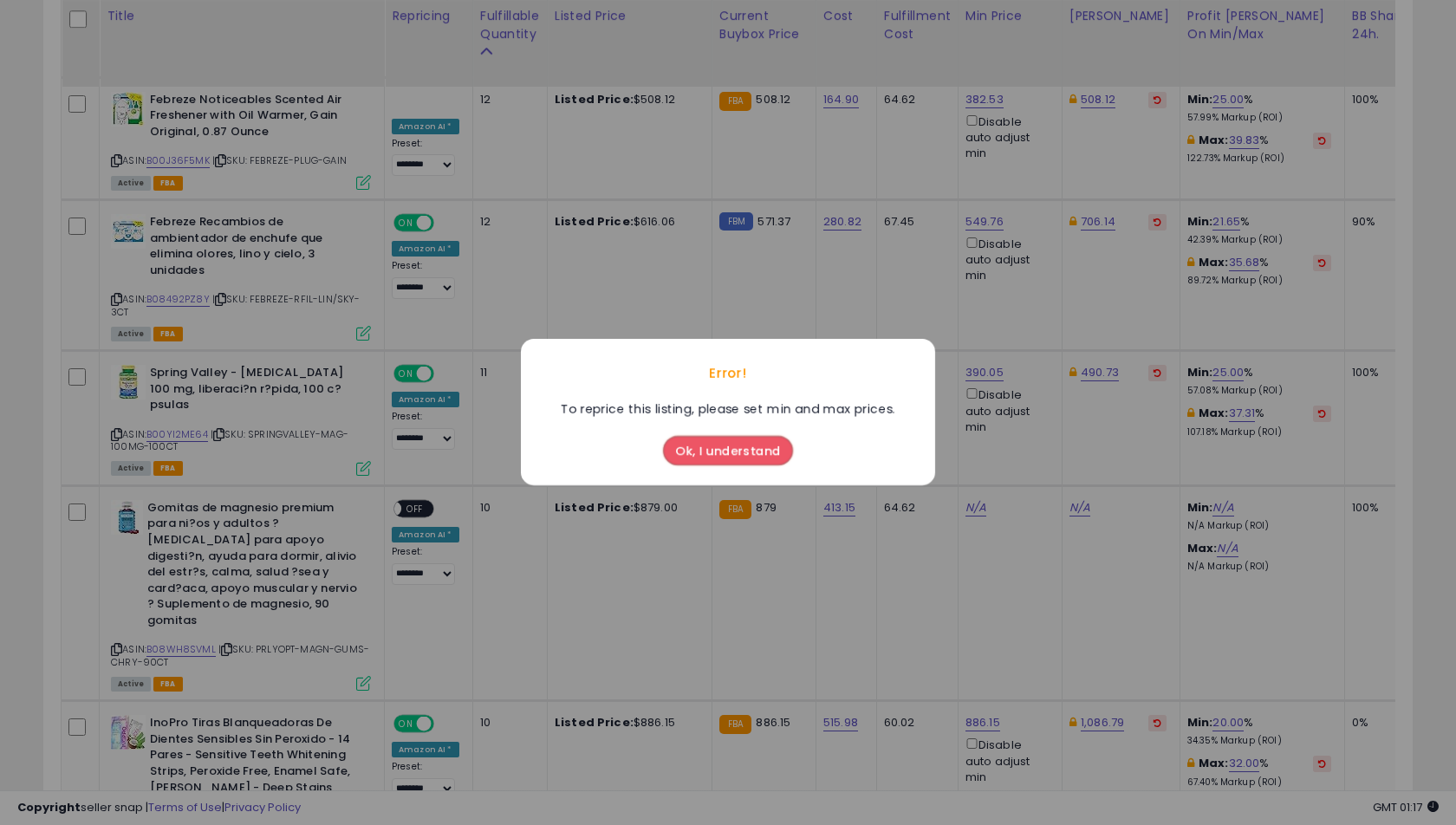
click at [757, 456] on button "Ok, I understand" at bounding box center [728, 451] width 130 height 30
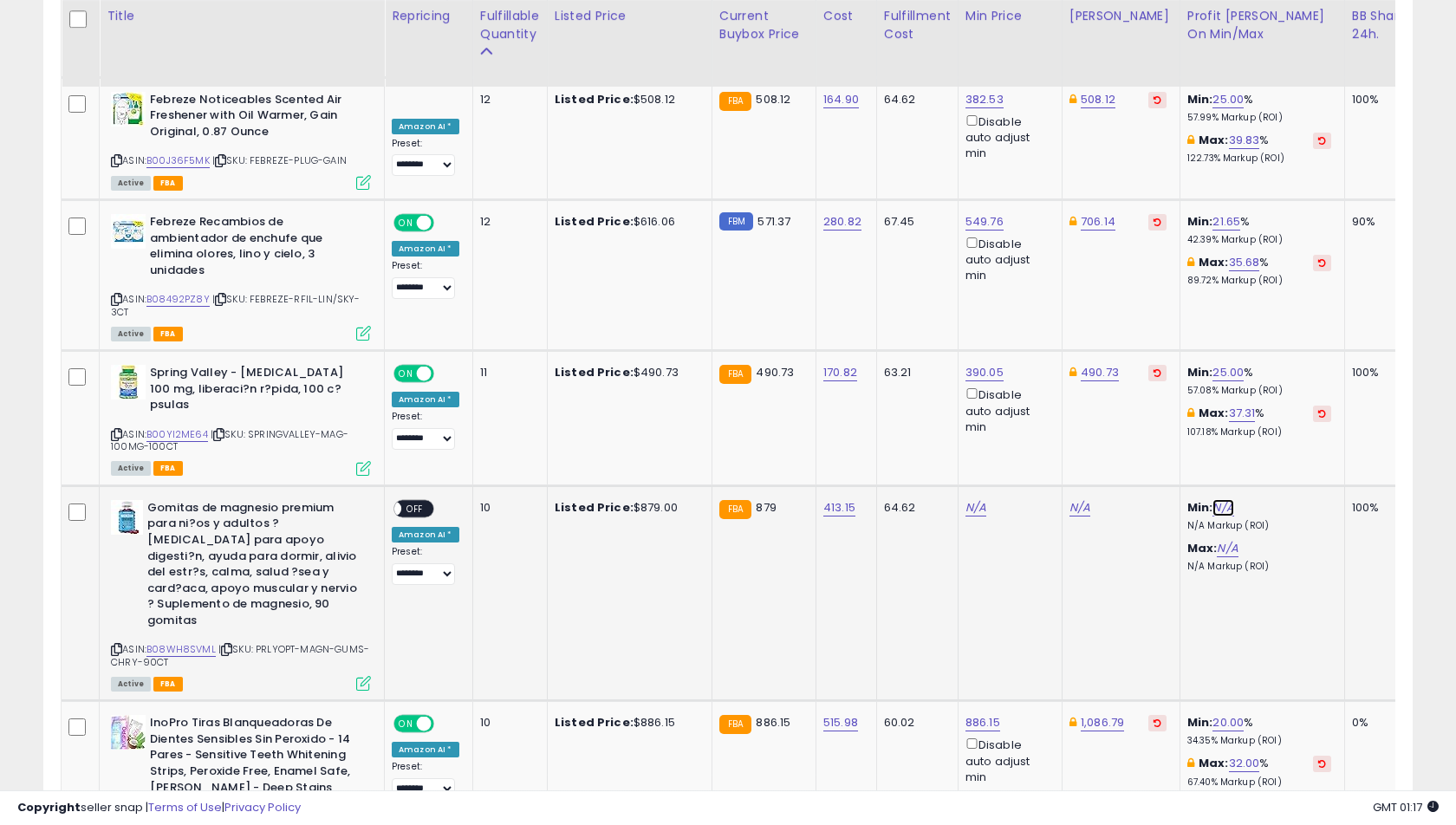
click at [1212, 499] on link "N/A" at bounding box center [1223, 508] width 21 height 18
type input "**"
click button "submit" at bounding box center [1261, 400] width 30 height 26
click at [1217, 539] on link "54.12" at bounding box center [1231, 548] width 29 height 18
type input "**"
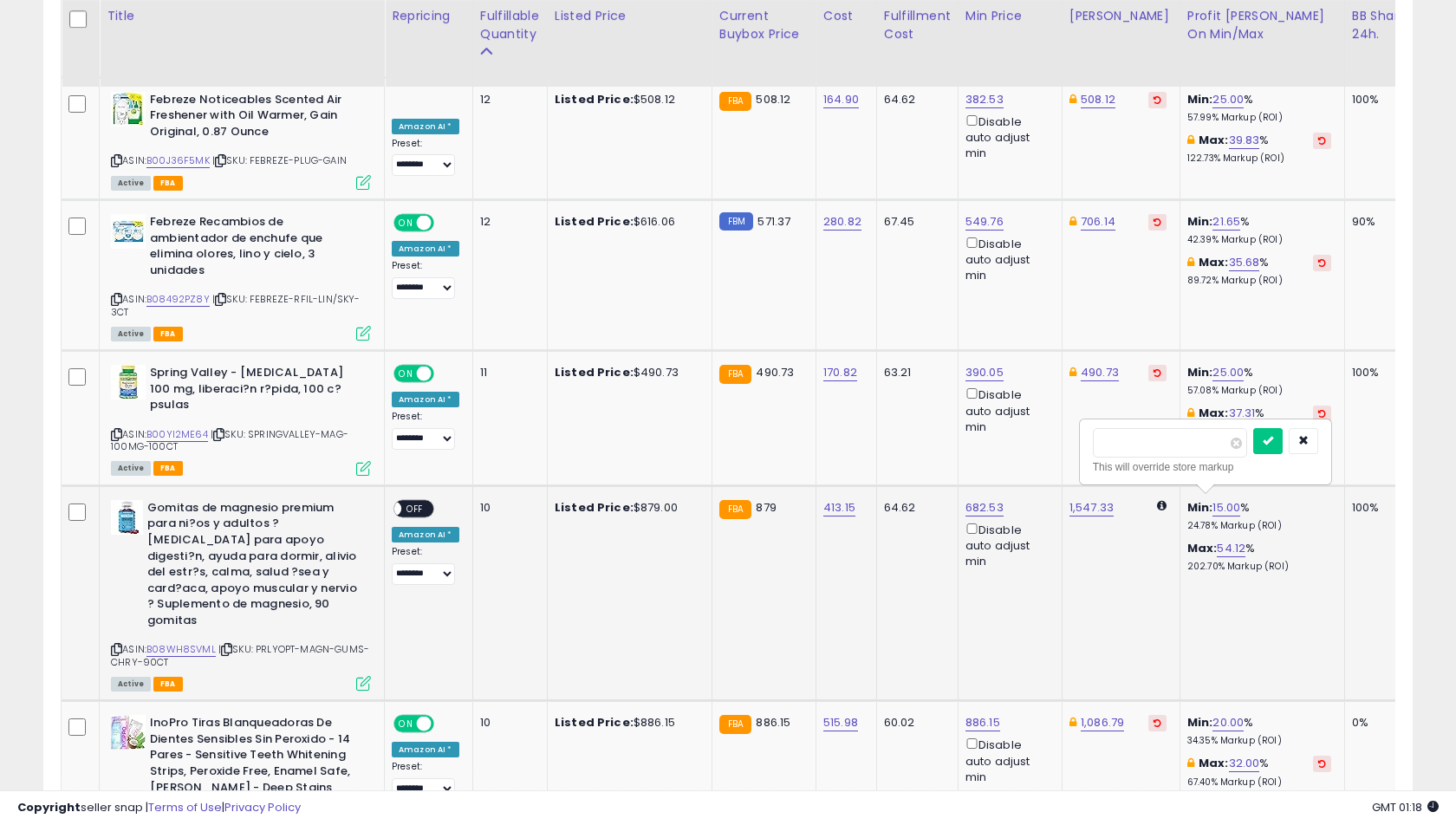
click button "submit" at bounding box center [1268, 441] width 30 height 26
click at [420, 501] on span "OFF" at bounding box center [415, 508] width 28 height 15
click at [422, 563] on select "**** ******** *** ****" at bounding box center [423, 574] width 63 height 22
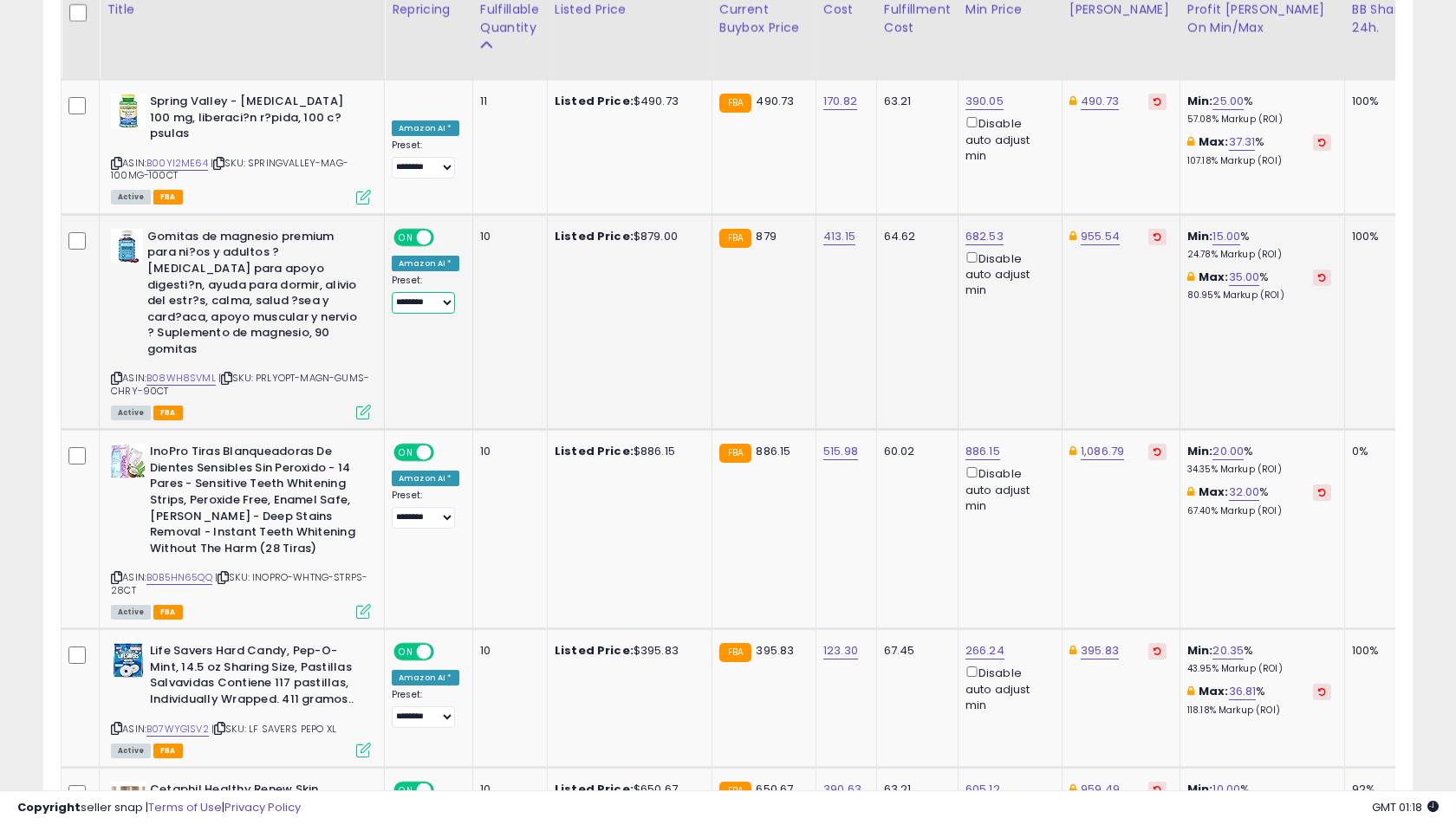
scroll to position [2854, 0]
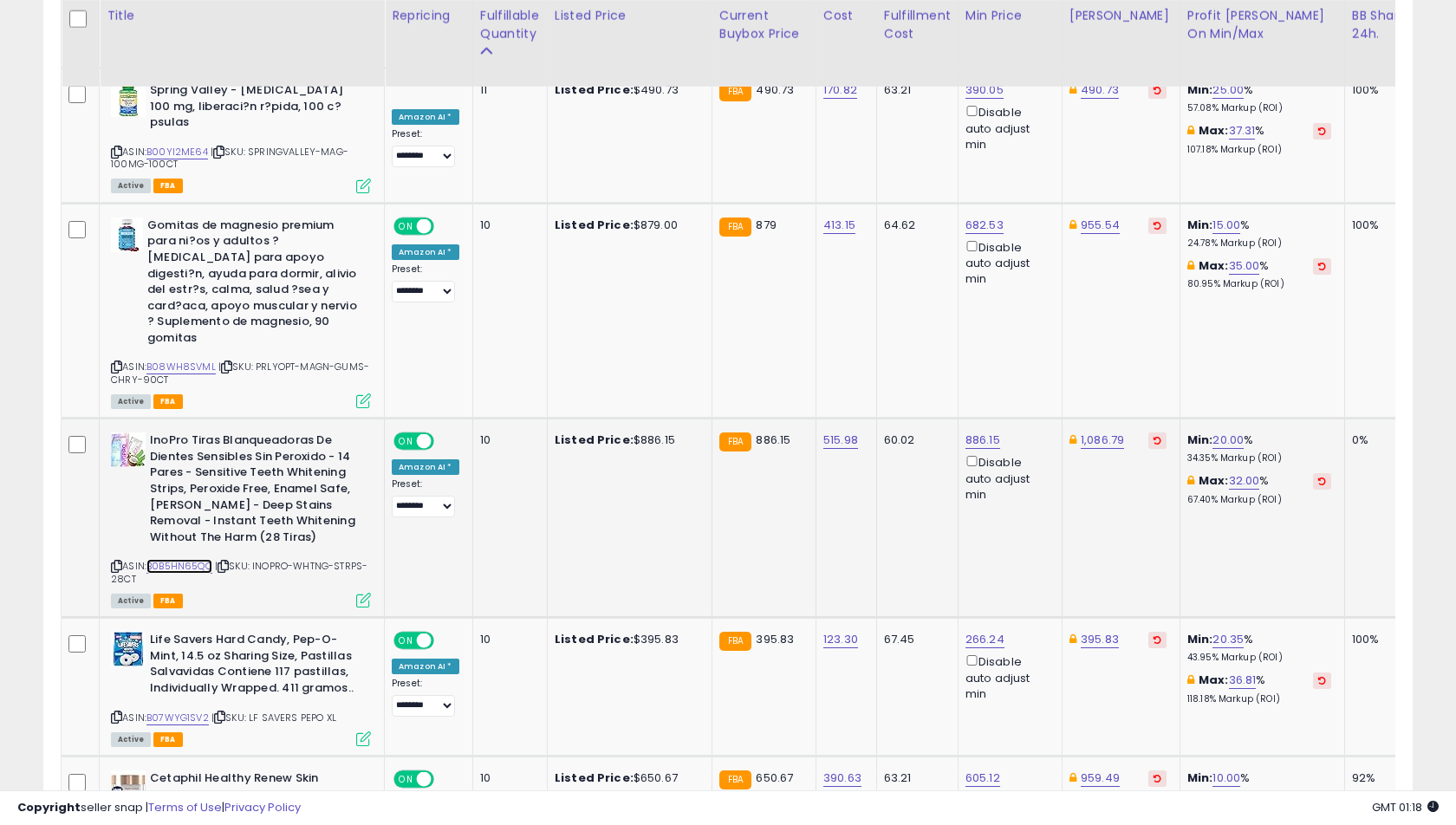
click at [191, 559] on link "B0B5HN65QQ" at bounding box center [179, 566] width 66 height 15
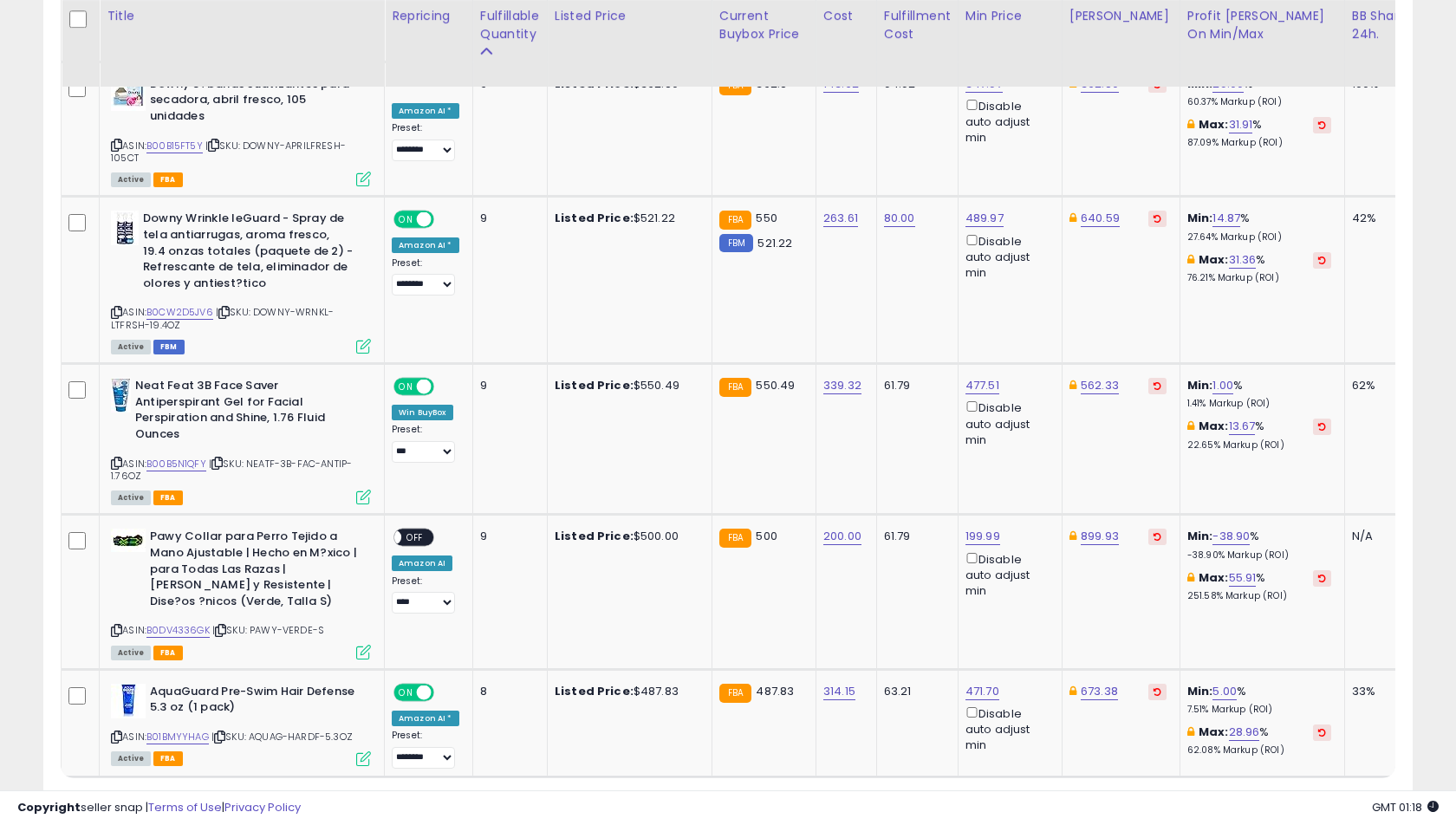
scroll to position [3857, 0]
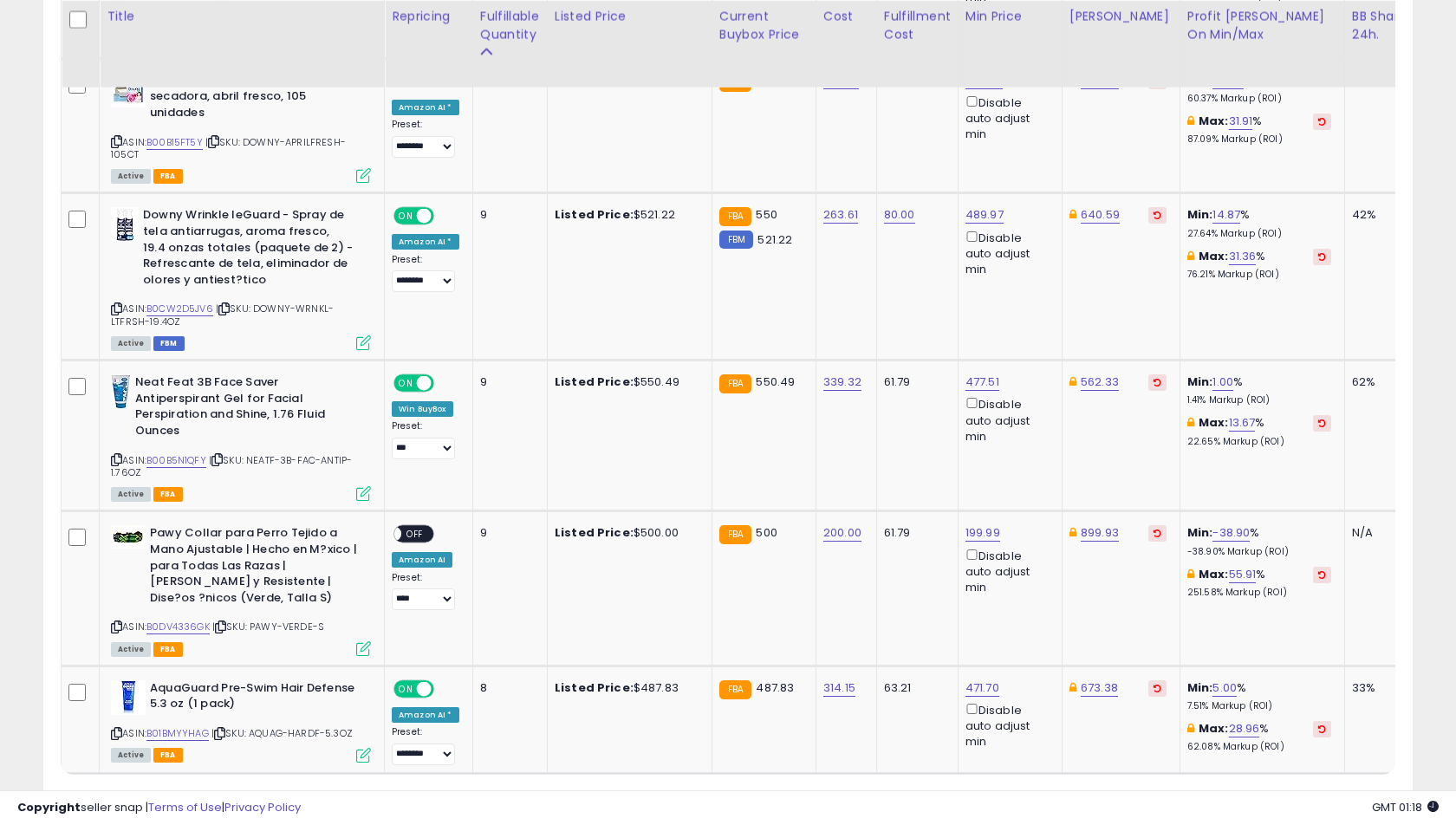
click at [1276, 792] on link "4" at bounding box center [1290, 807] width 31 height 30
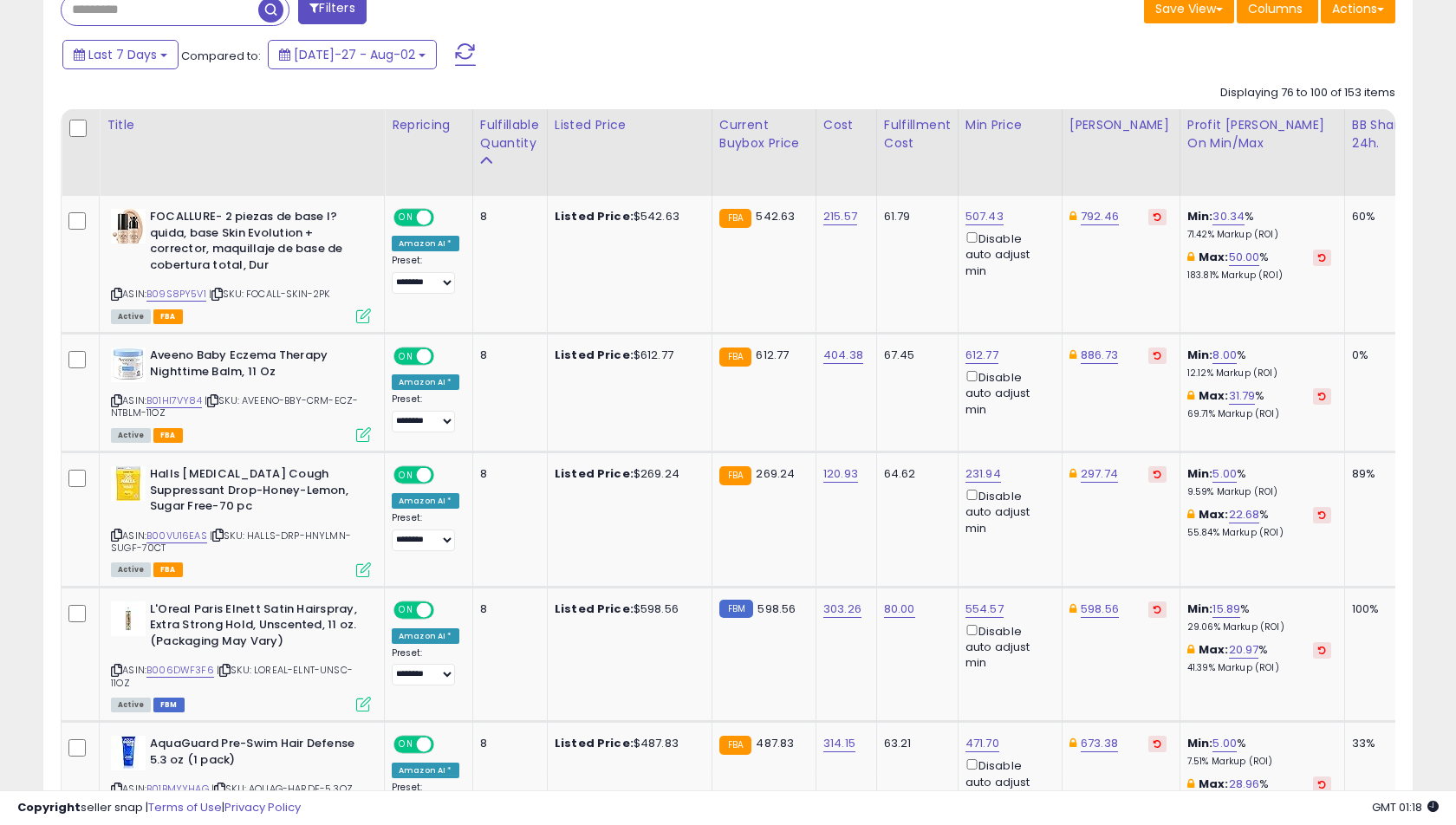
scroll to position [735, 0]
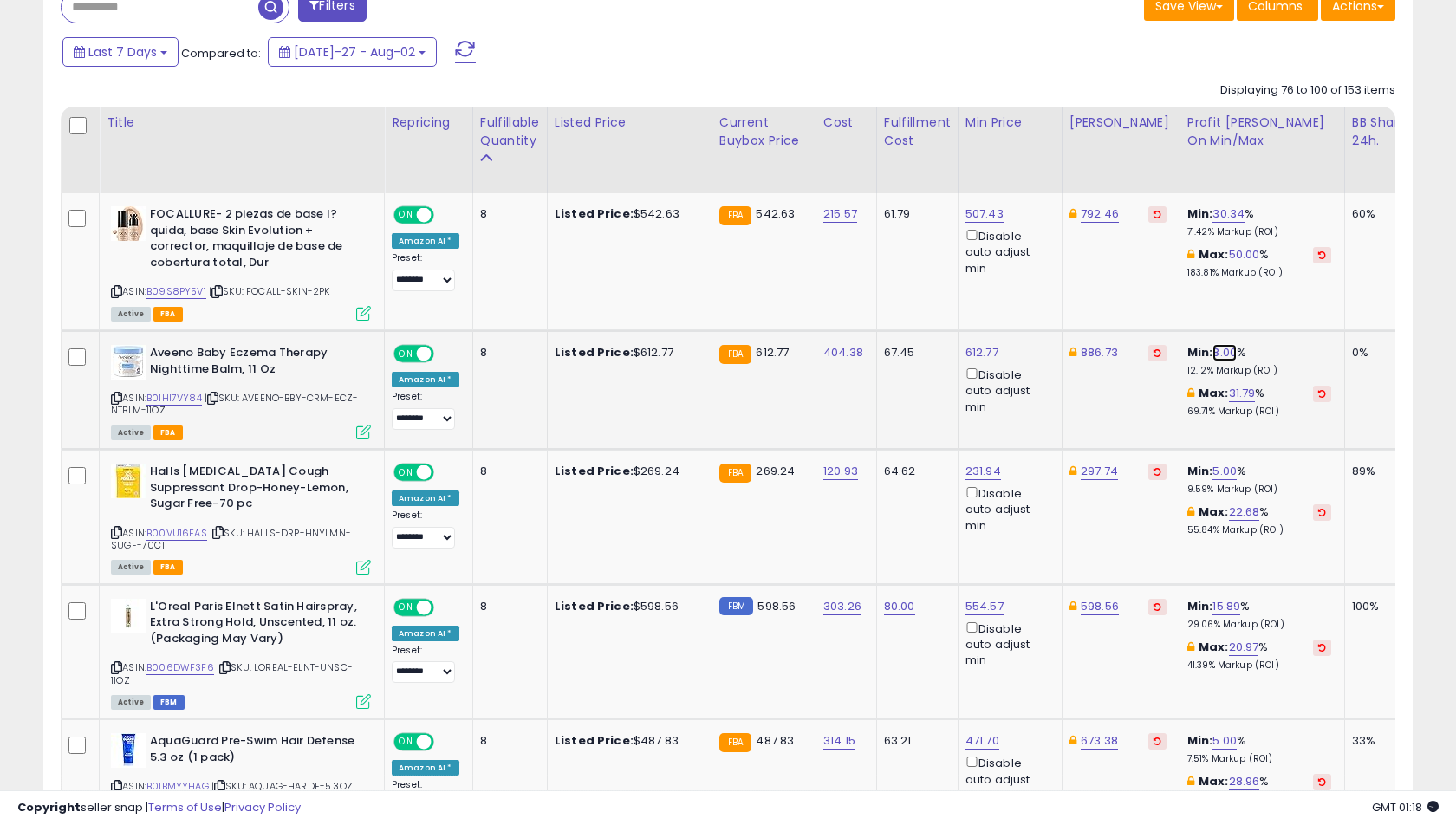
click at [1212, 352] on link "8.00" at bounding box center [1225, 353] width 25 height 18
type input "*"
click button "submit" at bounding box center [1262, 293] width 30 height 26
click at [218, 396] on icon at bounding box center [212, 398] width 11 height 10
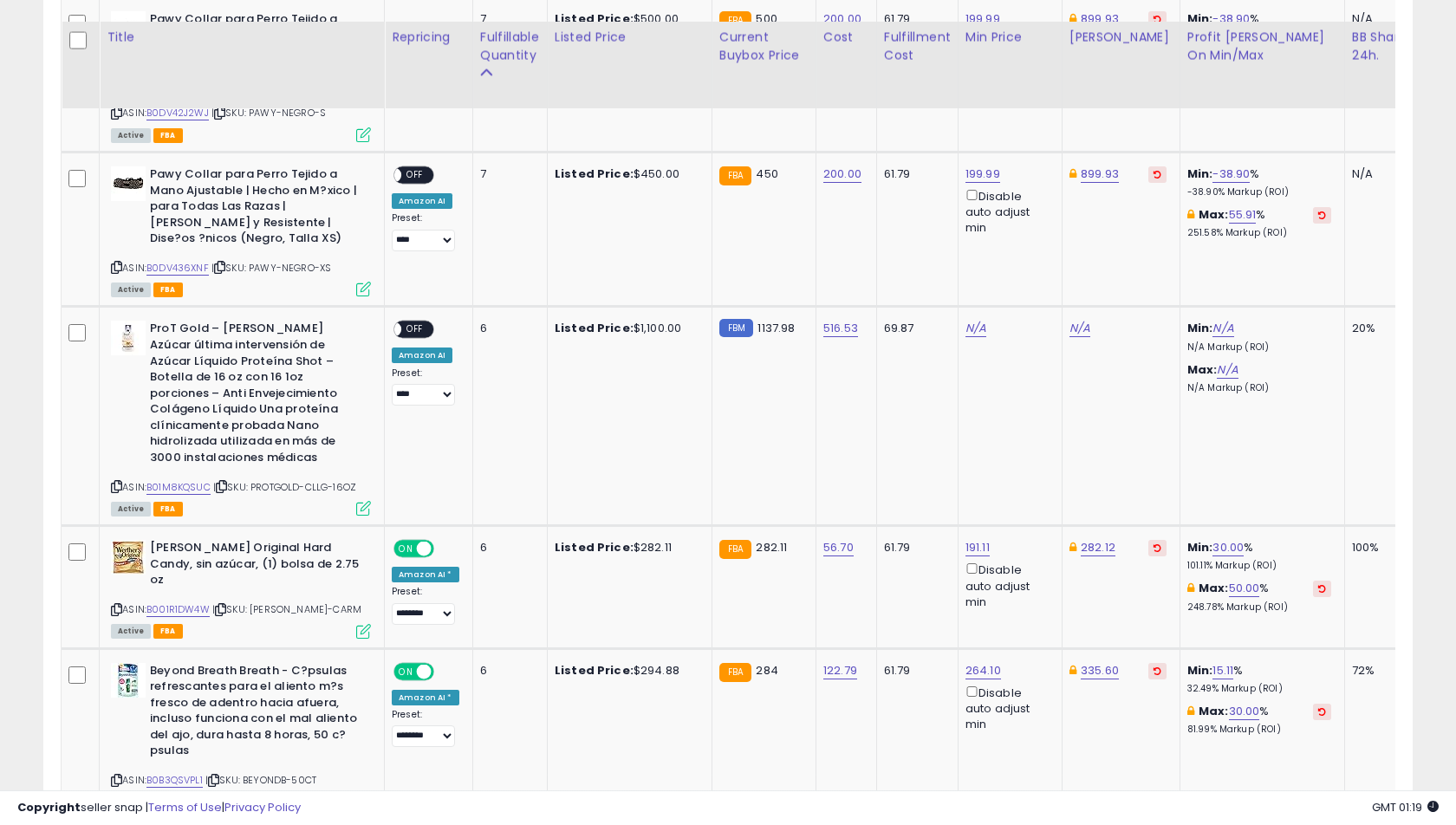
scroll to position [2317, 0]
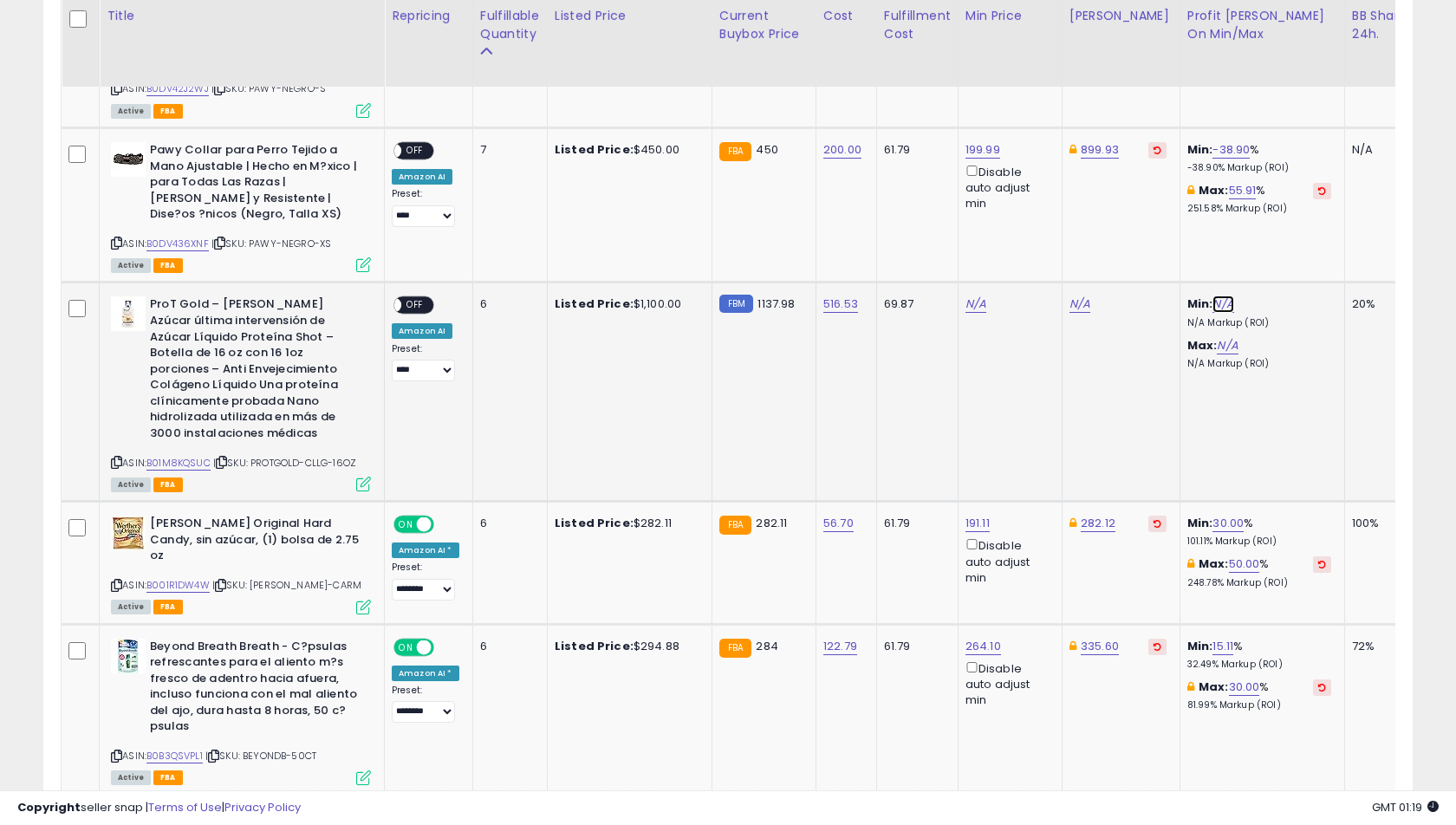
click at [1212, 295] on link "N/A" at bounding box center [1223, 304] width 21 height 18
type input "**"
click button "submit" at bounding box center [1261, 229] width 30 height 26
click at [1090, 295] on link "1,240.61" at bounding box center [1090, 304] width 41 height 18
type input "****"
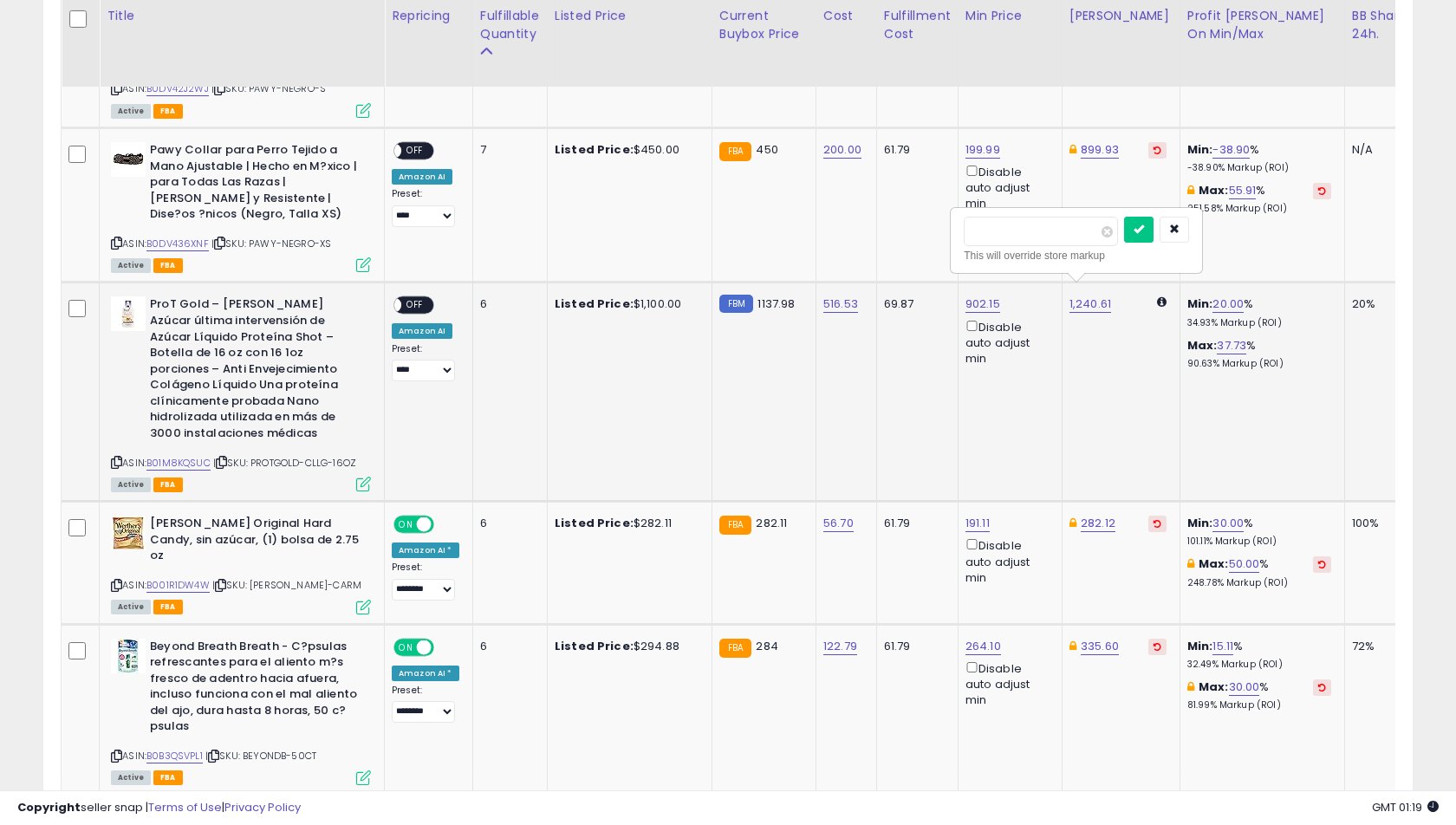
click button "submit" at bounding box center [1139, 229] width 30 height 26
click at [426, 296] on div "ON OFF" at bounding box center [413, 305] width 40 height 18
click at [408, 298] on span "OFF" at bounding box center [415, 305] width 28 height 15
click at [413, 359] on select "**** ******** *** ****" at bounding box center [423, 370] width 63 height 22
select select "********"
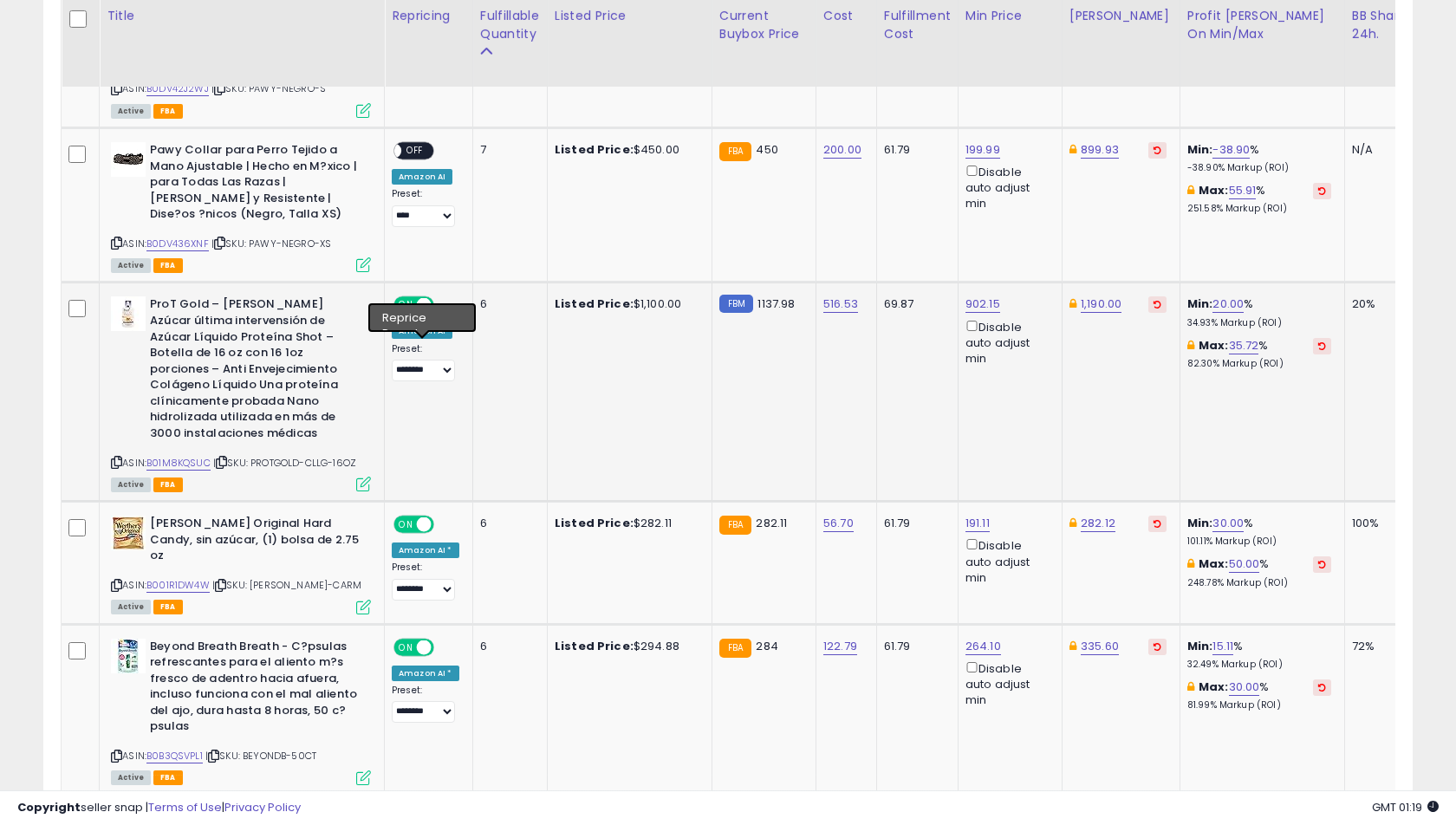
click at [505, 377] on td "6" at bounding box center [509, 391] width 74 height 219
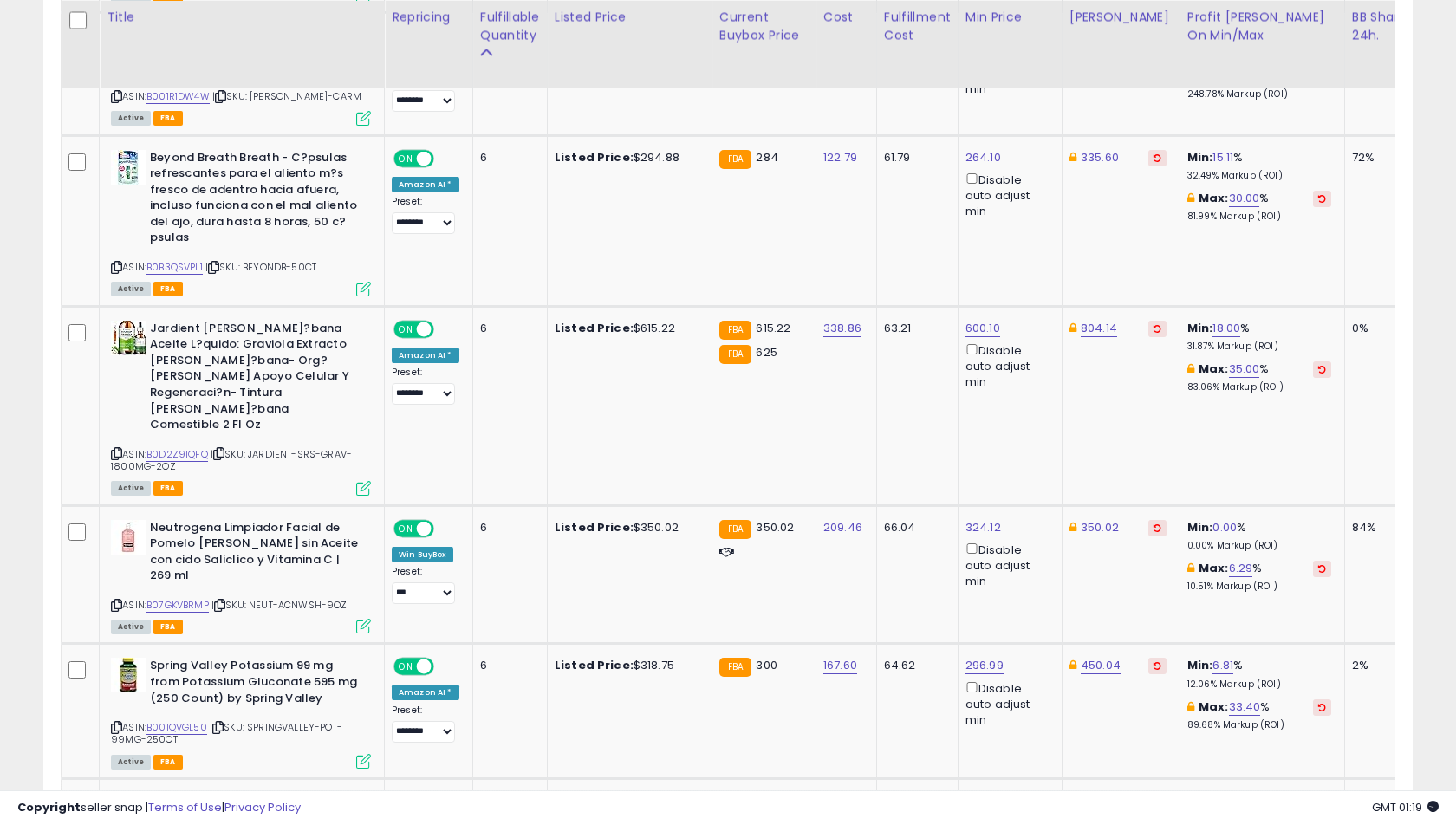
scroll to position [2807, 0]
click at [1212, 319] on link "18.00" at bounding box center [1226, 328] width 28 height 18
type input "**"
click button "submit" at bounding box center [1264, 236] width 30 height 26
click at [224, 448] on icon at bounding box center [218, 452] width 11 height 10
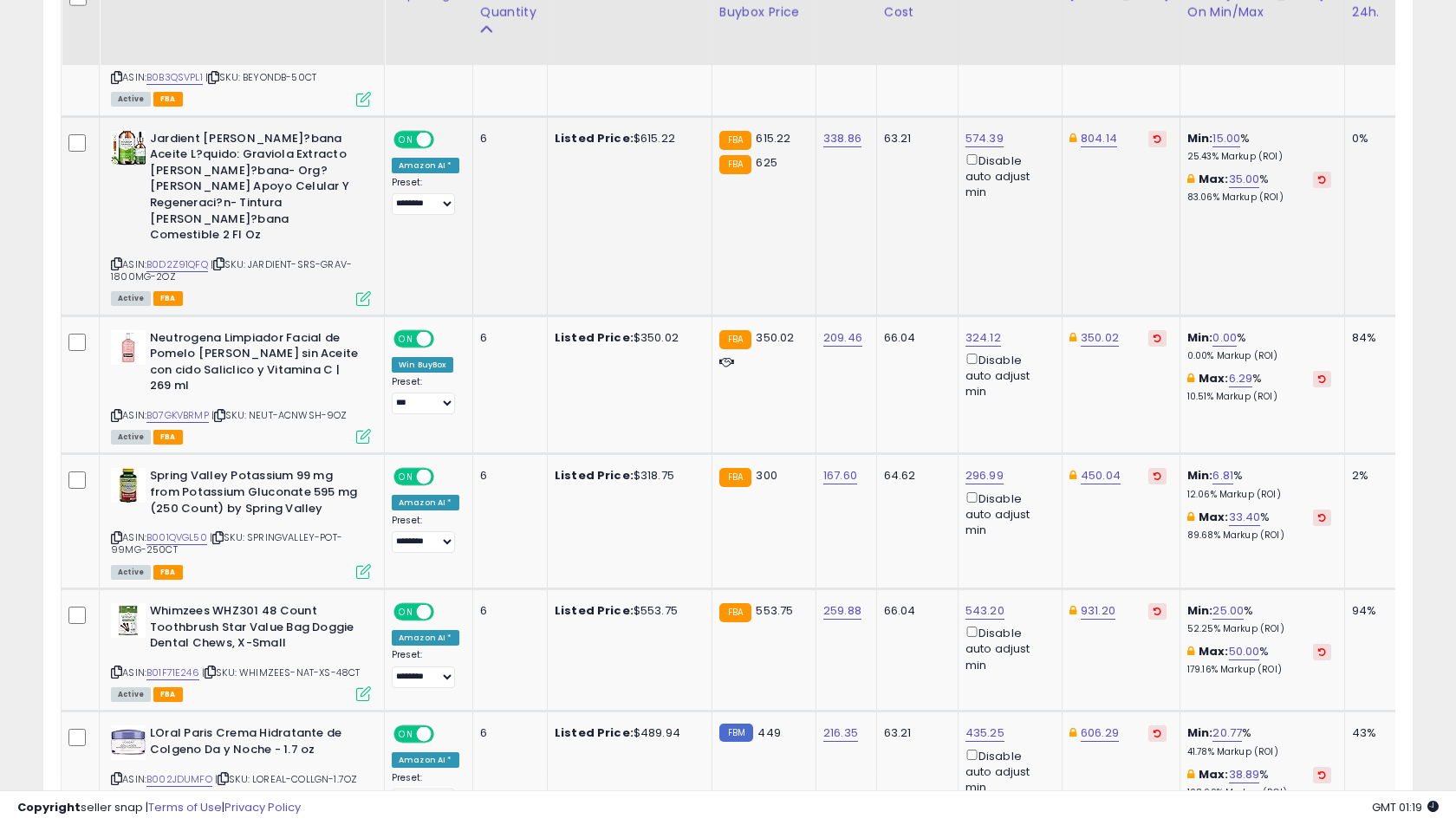
scroll to position [2996, 0]
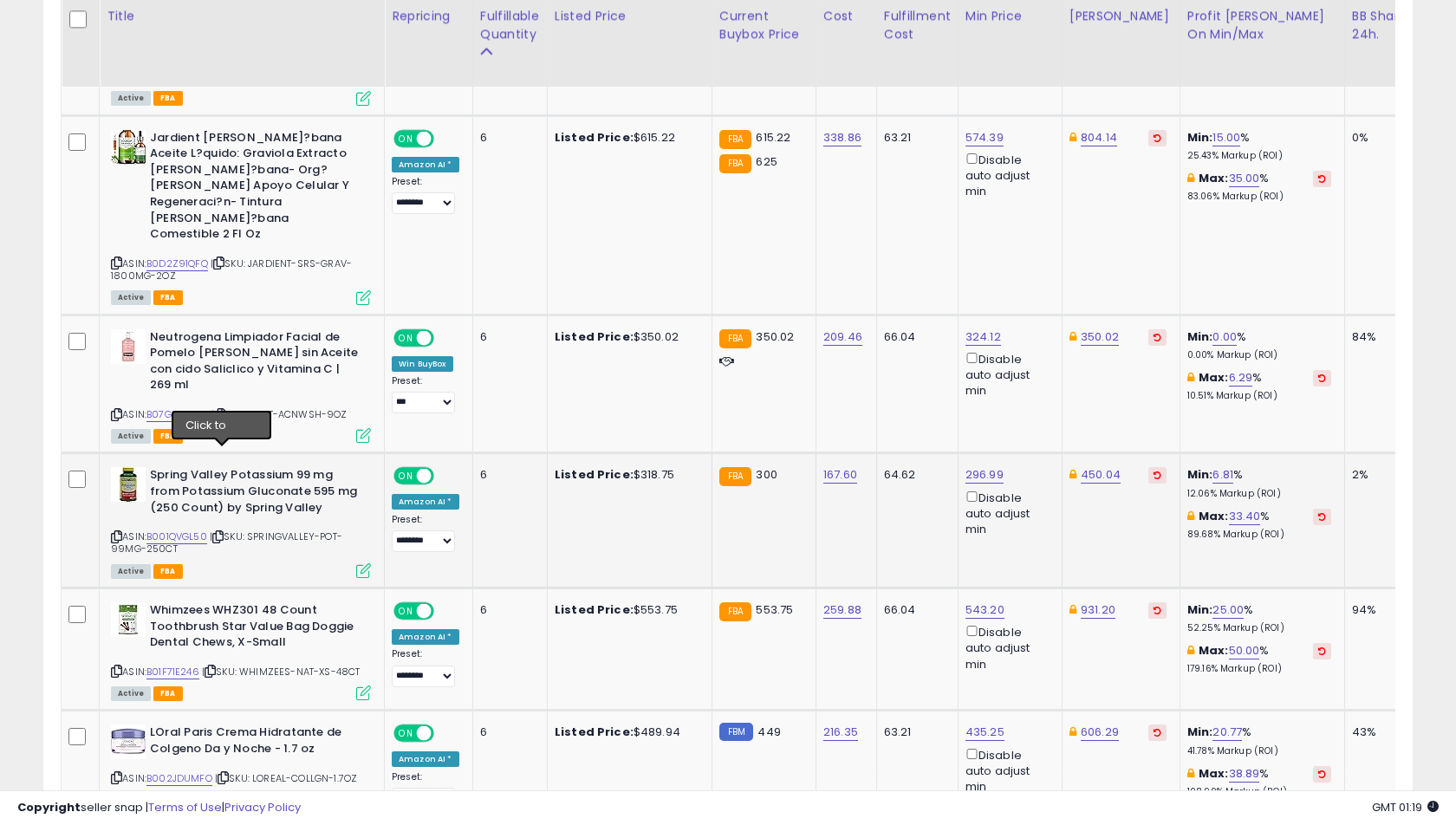
click at [223, 532] on icon at bounding box center [217, 536] width 11 height 10
click at [1212, 466] on link "6.81" at bounding box center [1223, 475] width 21 height 18
type input "*"
click button "submit" at bounding box center [1261, 335] width 30 height 26
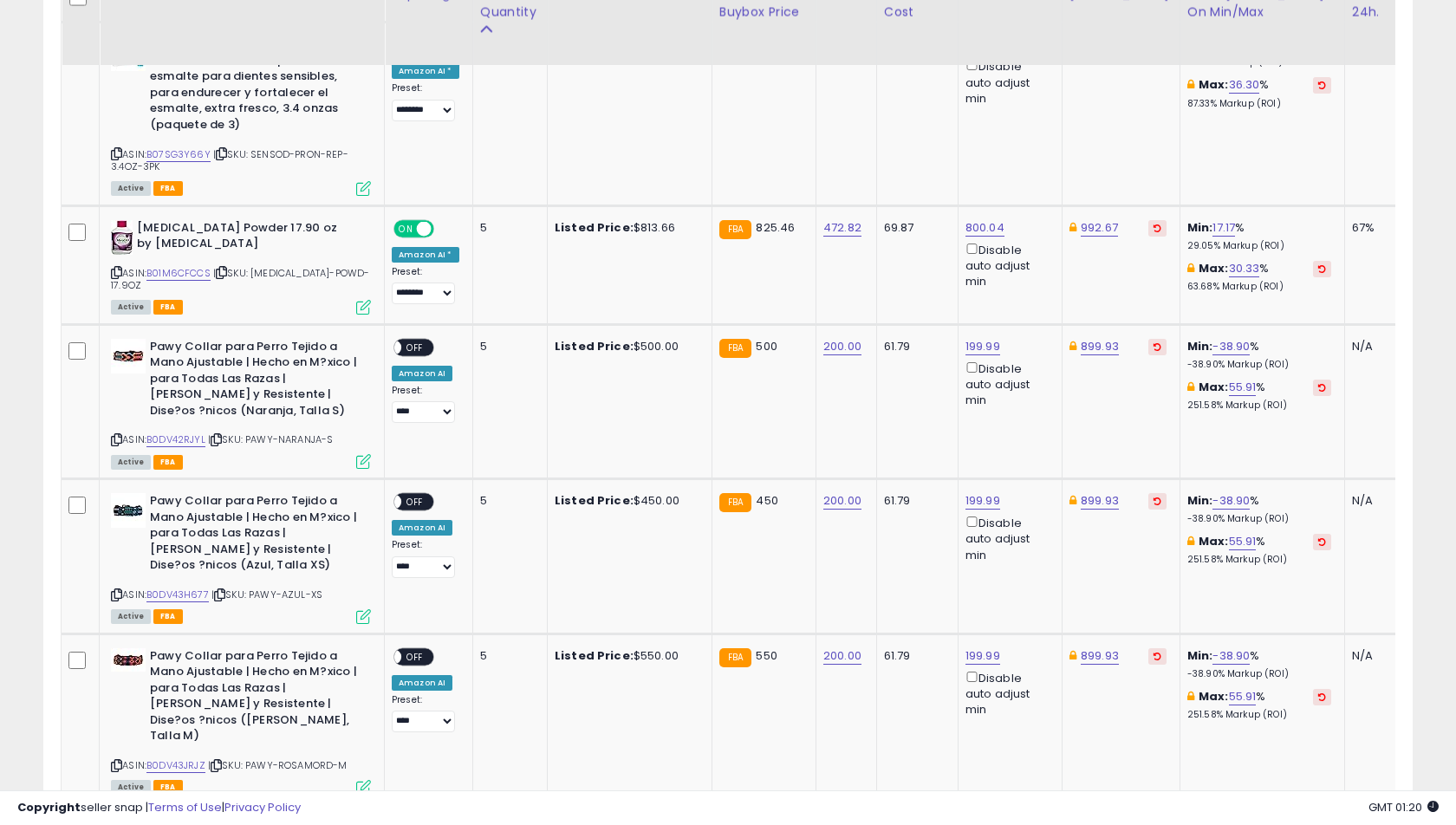
scroll to position [3811, 0]
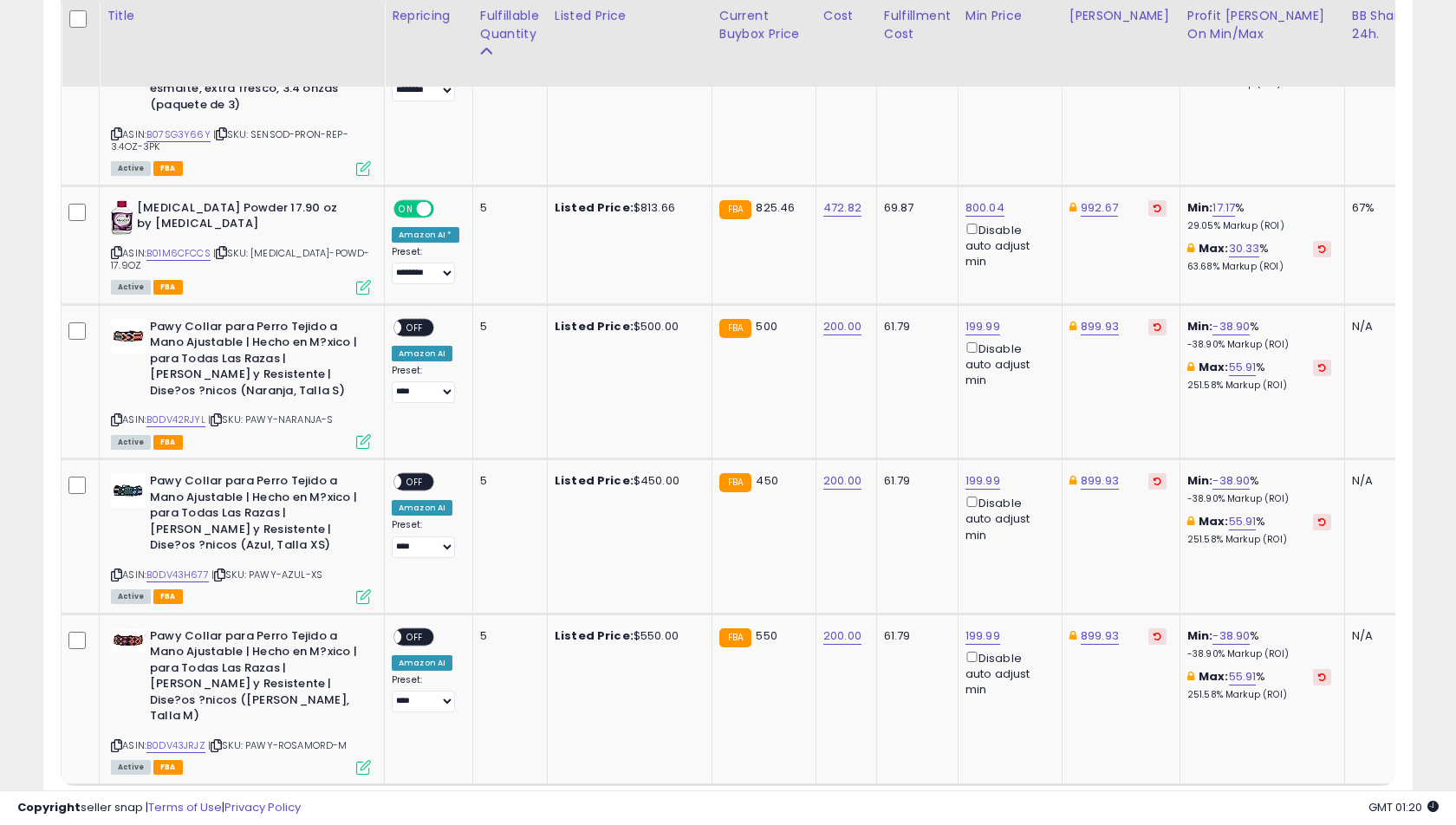
click at [1306, 803] on link "5" at bounding box center [1321, 818] width 31 height 30
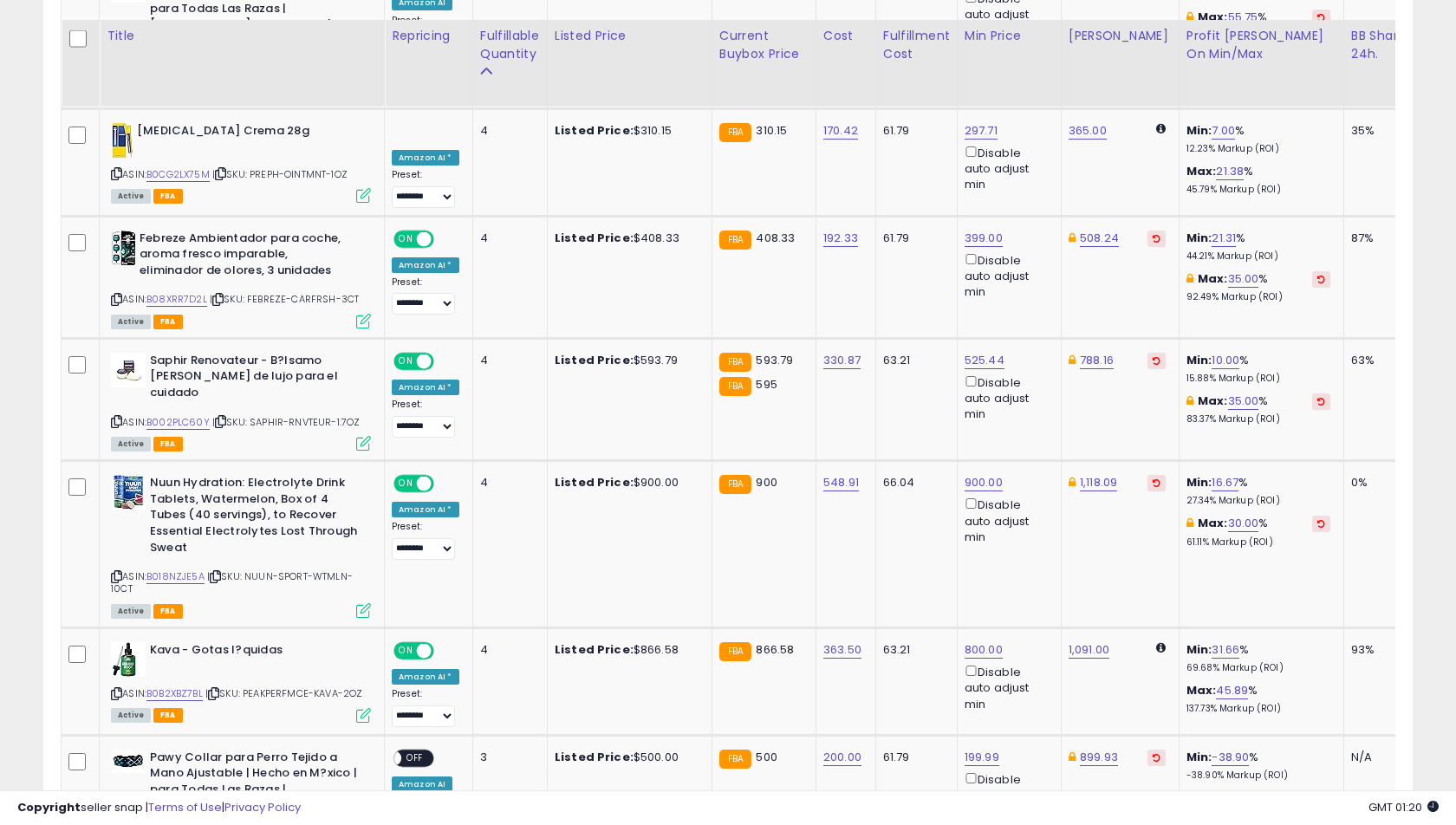
scroll to position [1704, 0]
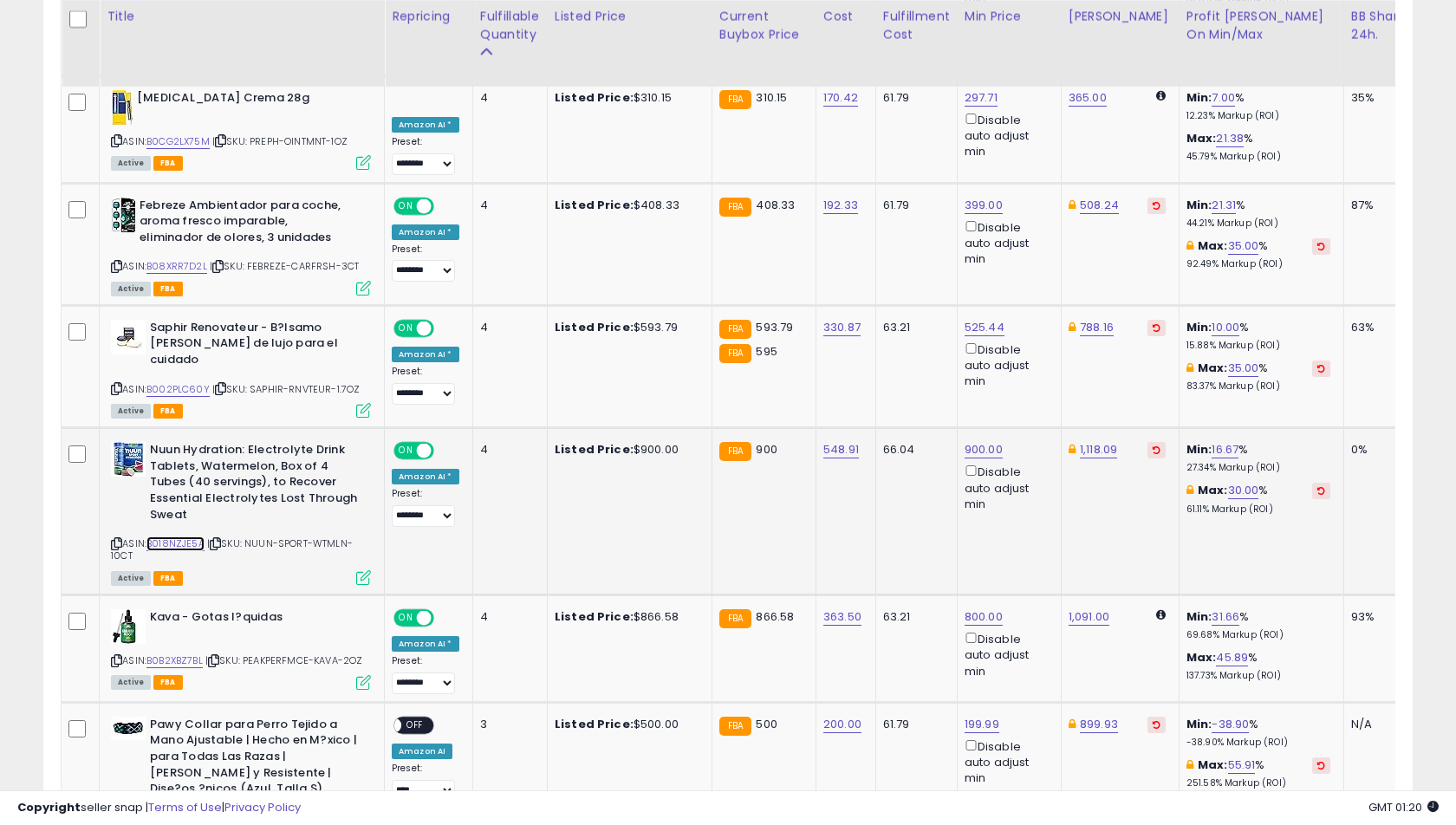
click at [169, 536] on link "B018NZJE5A" at bounding box center [175, 543] width 58 height 15
click at [1212, 441] on link "16.67" at bounding box center [1225, 449] width 27 height 18
type input "**"
click button "submit" at bounding box center [1263, 343] width 30 height 26
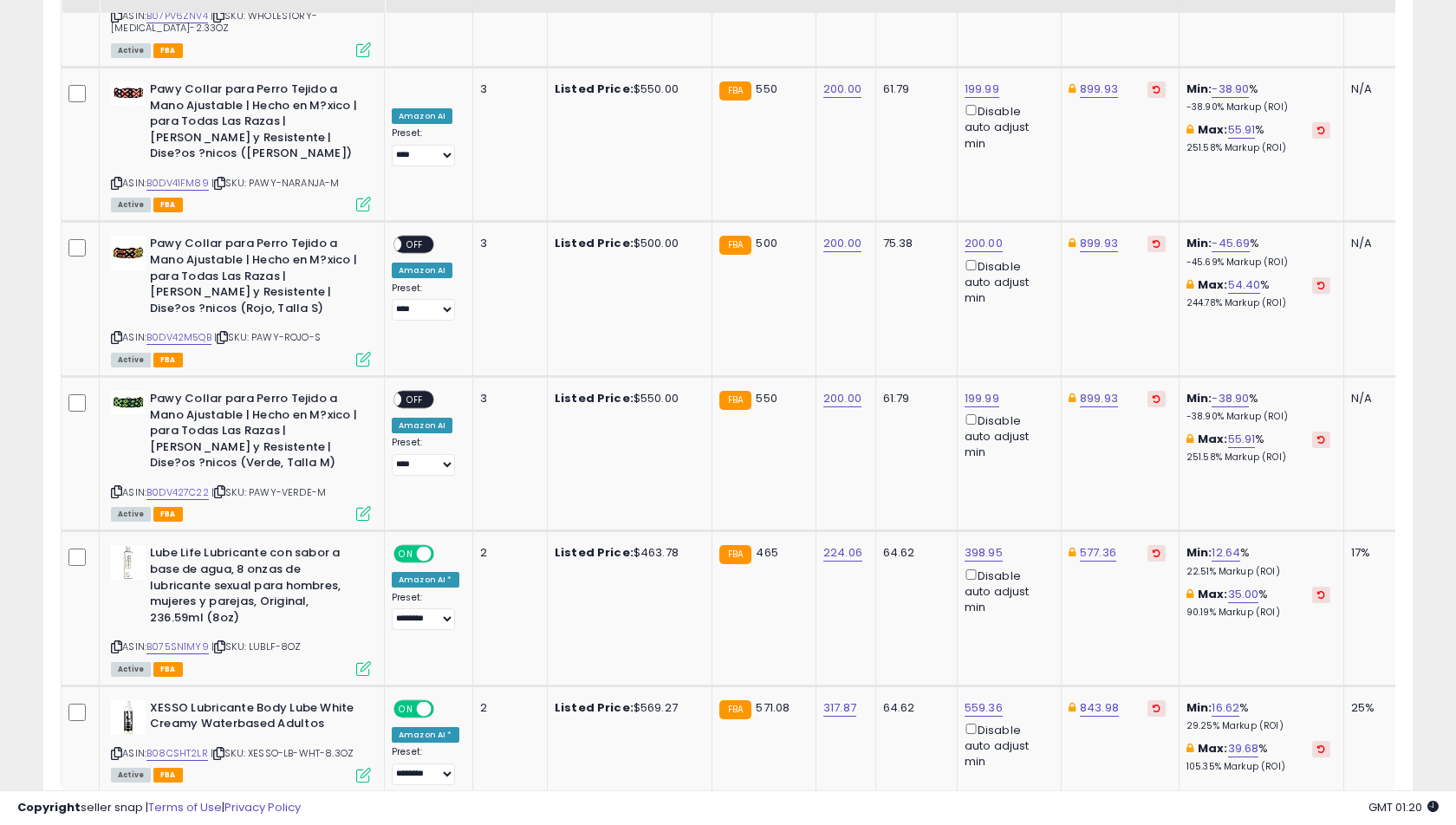
scroll to position [3674, 0]
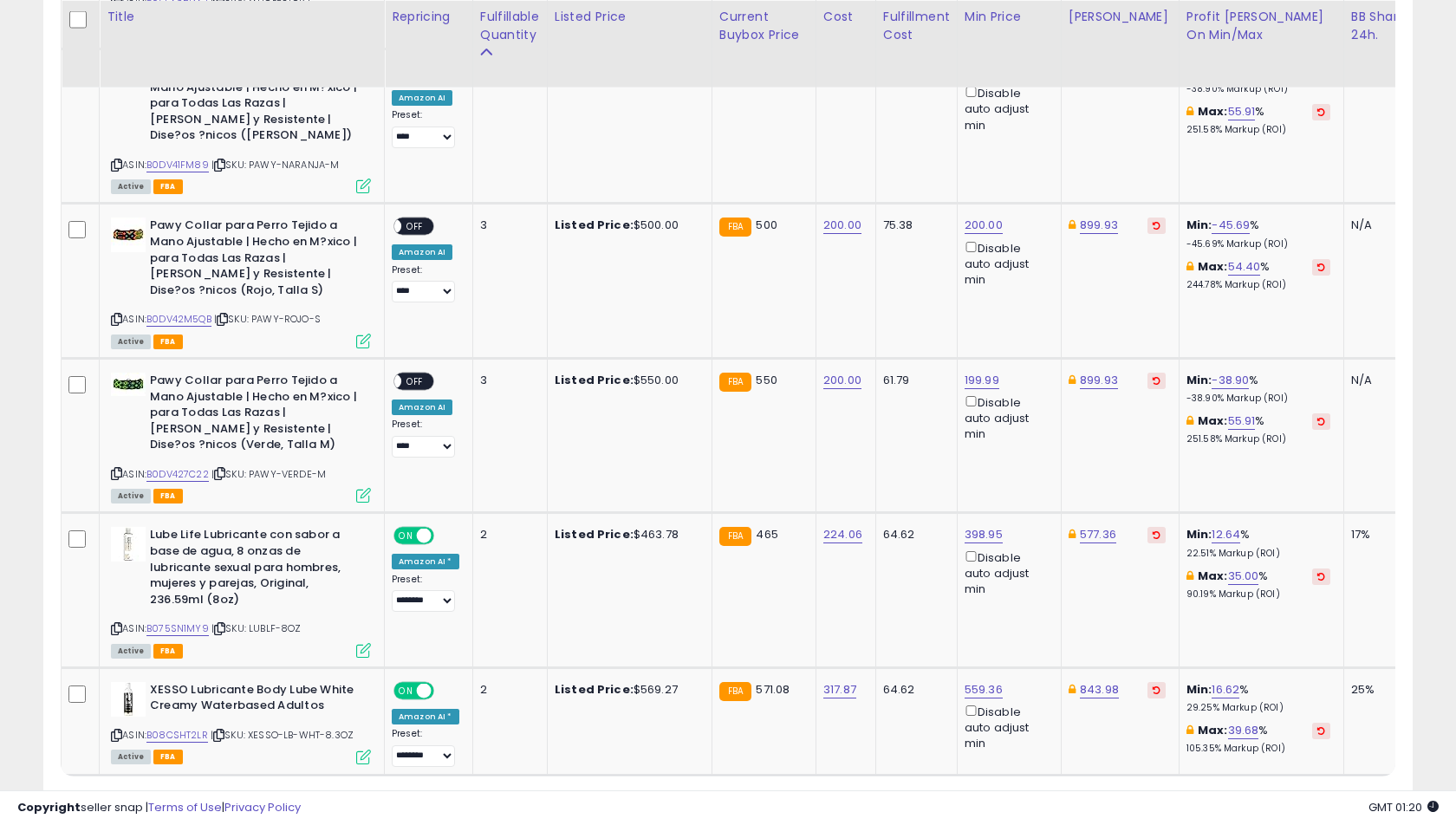
click at [1339, 793] on link "6" at bounding box center [1352, 808] width 26 height 30
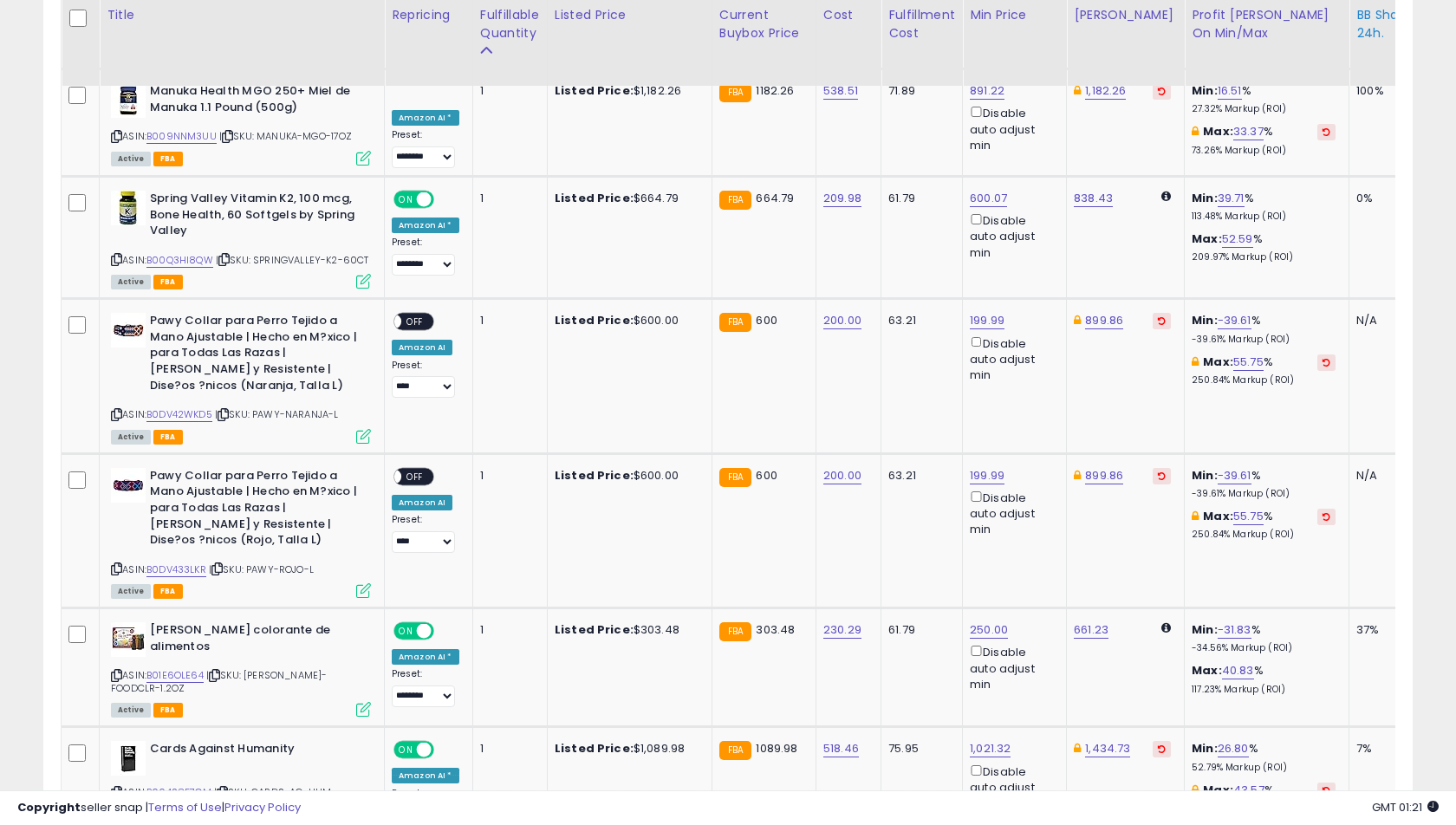
scroll to position [2435, 0]
